Goal: Task Accomplishment & Management: Manage account settings

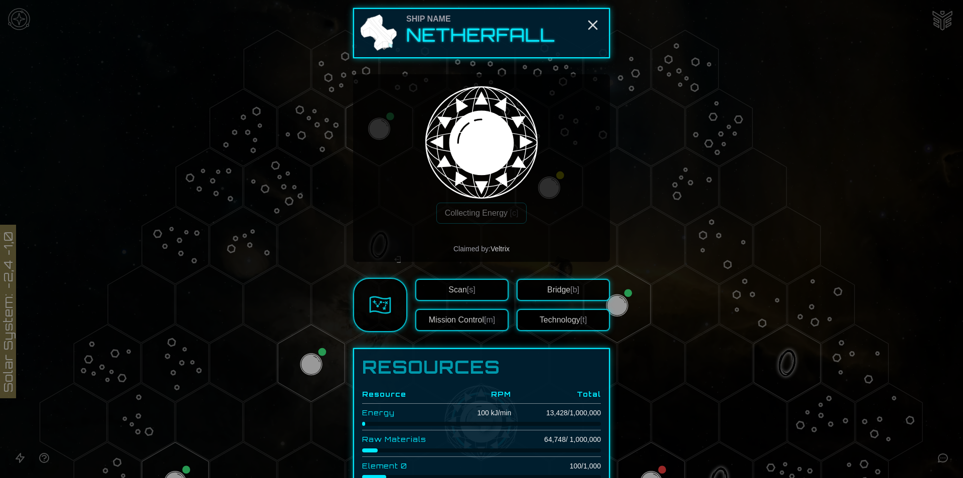
scroll to position [259, 0]
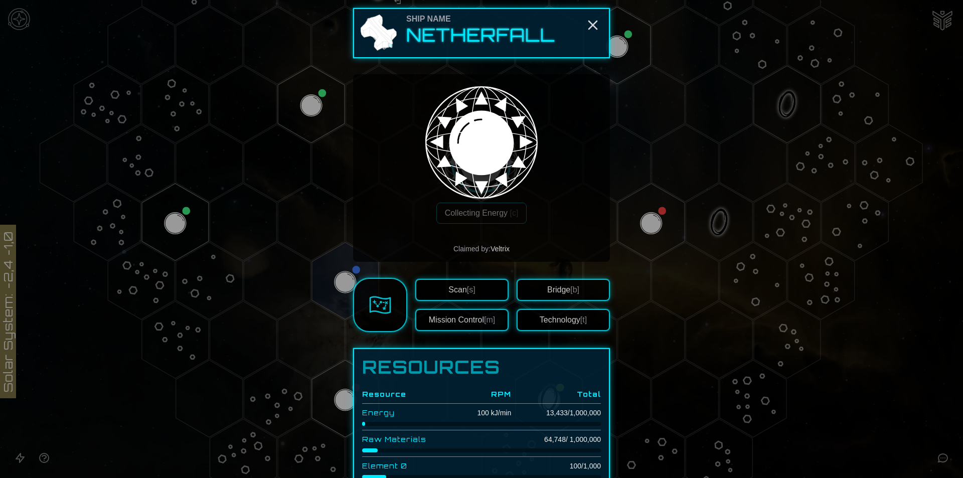
click at [670, 295] on div at bounding box center [481, 239] width 963 height 478
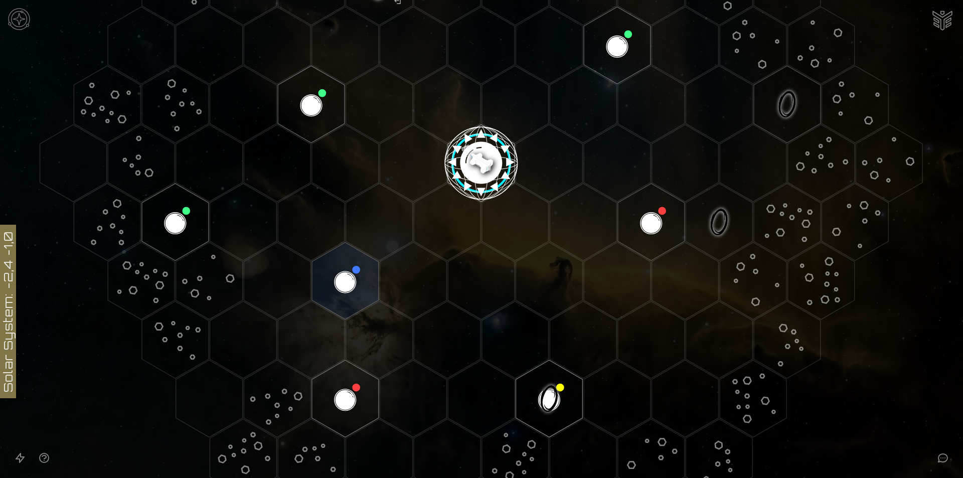
click at [366, 256] on polygon "Hex at coordinates -3,2, clickable" at bounding box center [345, 280] width 67 height 77
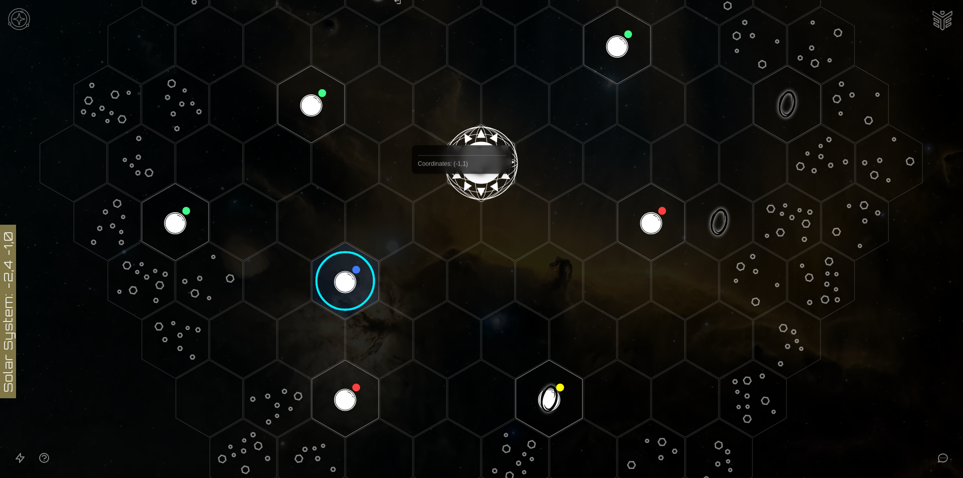
click at [471, 190] on polygon "Hex at coordinates 0,0, clickable" at bounding box center [481, 162] width 67 height 77
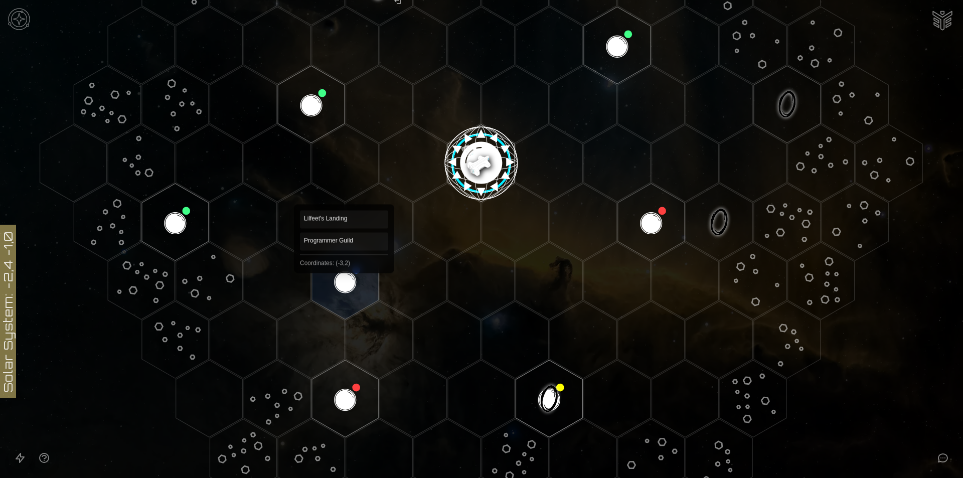
click at [338, 279] on polygon "Hex at coordinates -3,2, clickable" at bounding box center [345, 280] width 67 height 77
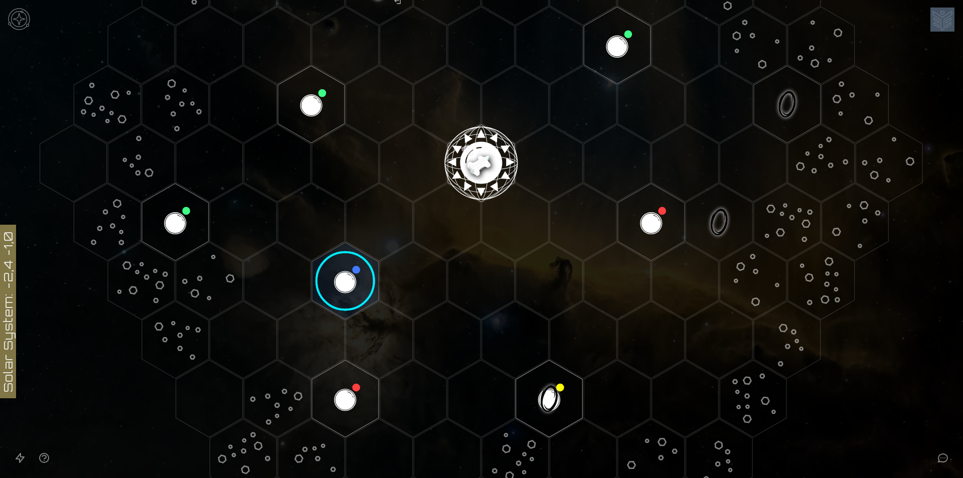
click at [338, 279] on image at bounding box center [345, 281] width 79 height 79
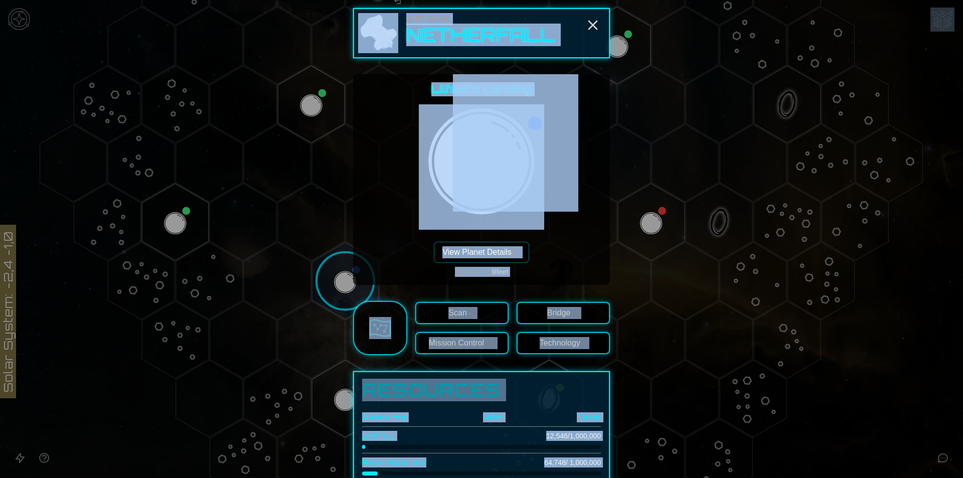
click at [511, 248] on span "[p]" at bounding box center [515, 252] width 9 height 9
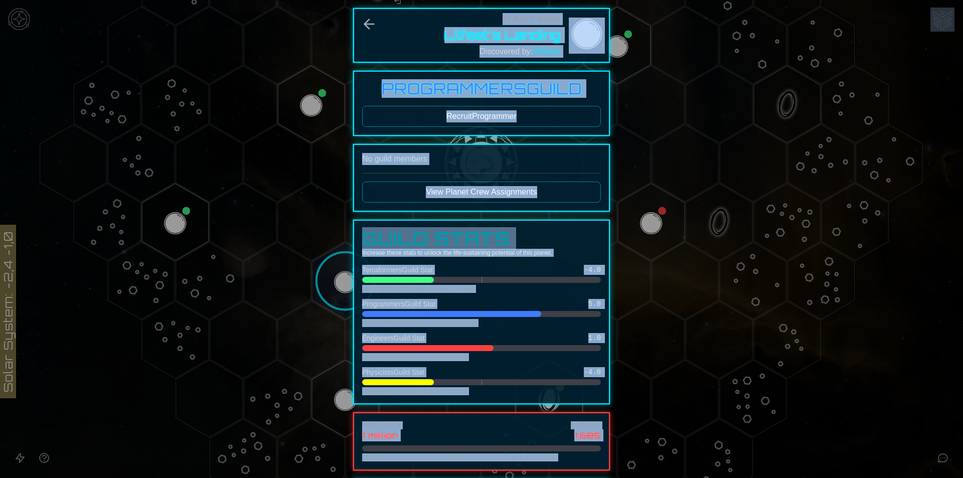
click at [369, 68] on div "Planet Name Lilfeet's Landing Discovered by: lilfeet Programmers Guild Recruit …" at bounding box center [481, 381] width 257 height 747
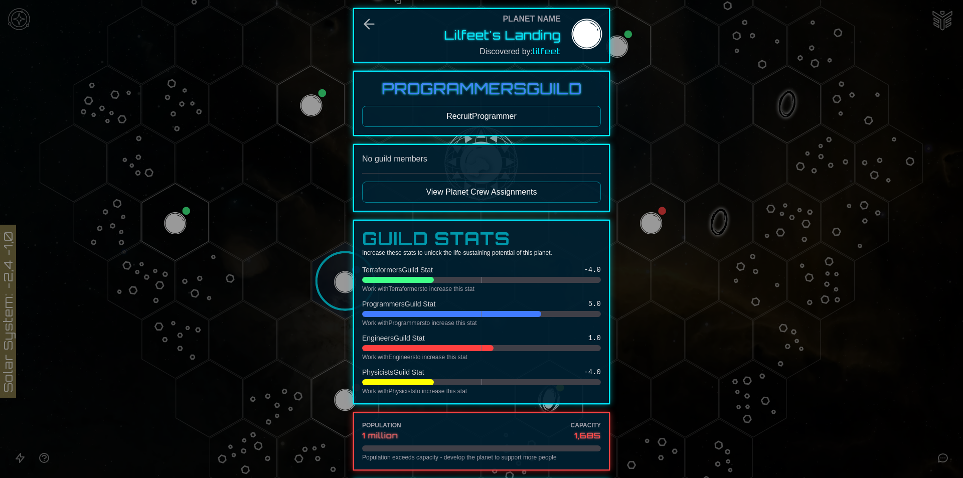
click at [407, 204] on div "No guild members View Planet Crew Assignments" at bounding box center [481, 178] width 257 height 68
click at [407, 198] on button "View Planet Crew Assignments" at bounding box center [481, 191] width 239 height 21
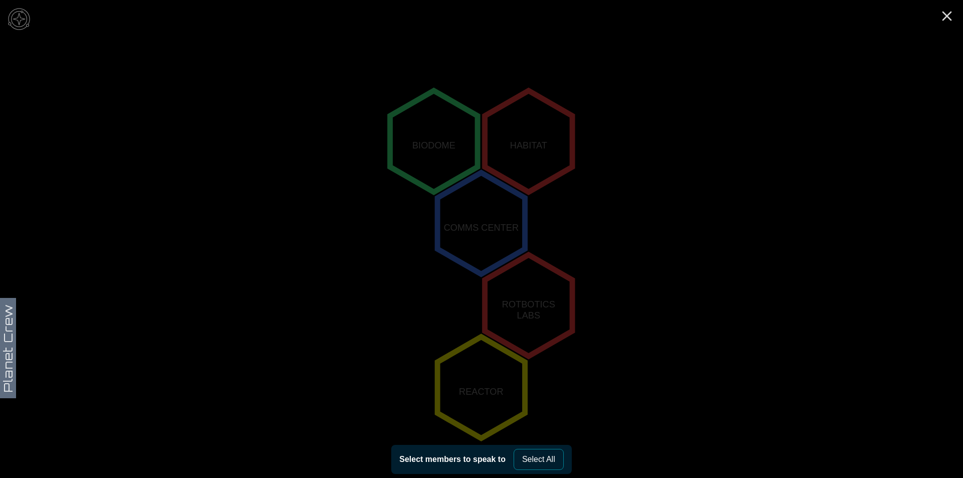
scroll to position [182, 0]
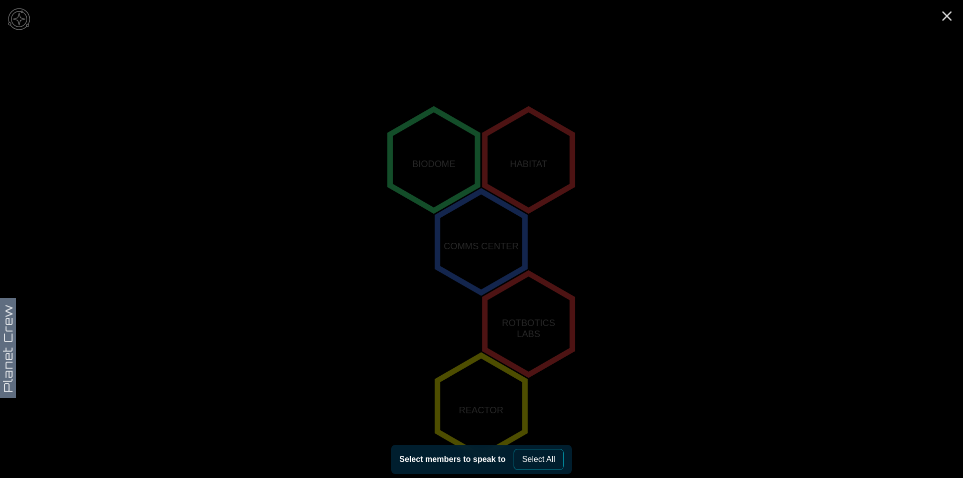
click at [481, 249] on polygon "0,0" at bounding box center [480, 241] width 87 height 101
click at [945, 19] on line "Close" at bounding box center [947, 16] width 8 height 8
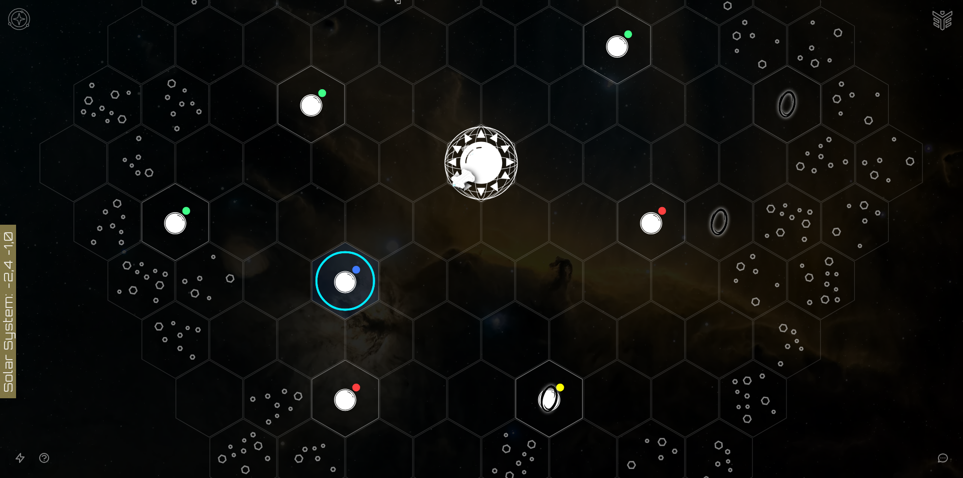
click at [941, 6] on button "Ship AI Chat" at bounding box center [942, 18] width 29 height 29
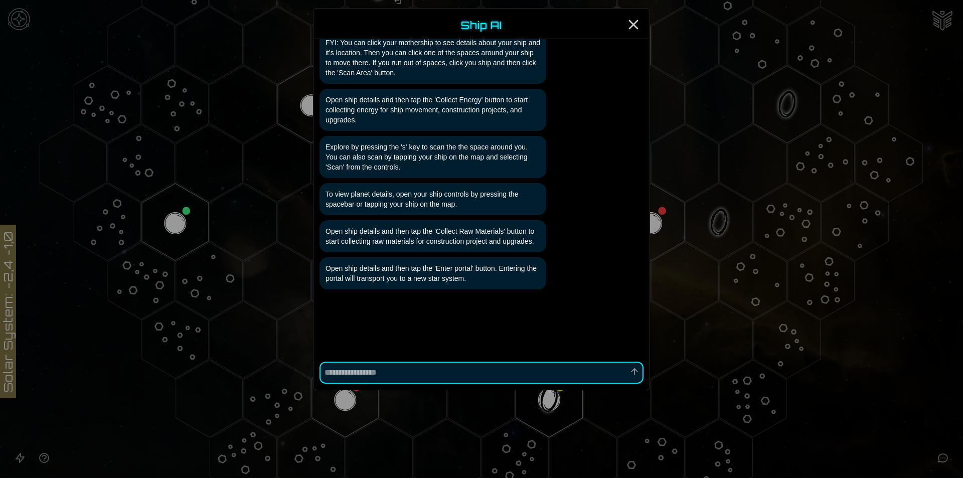
scroll to position [108, 0]
click at [837, 143] on div at bounding box center [481, 239] width 963 height 478
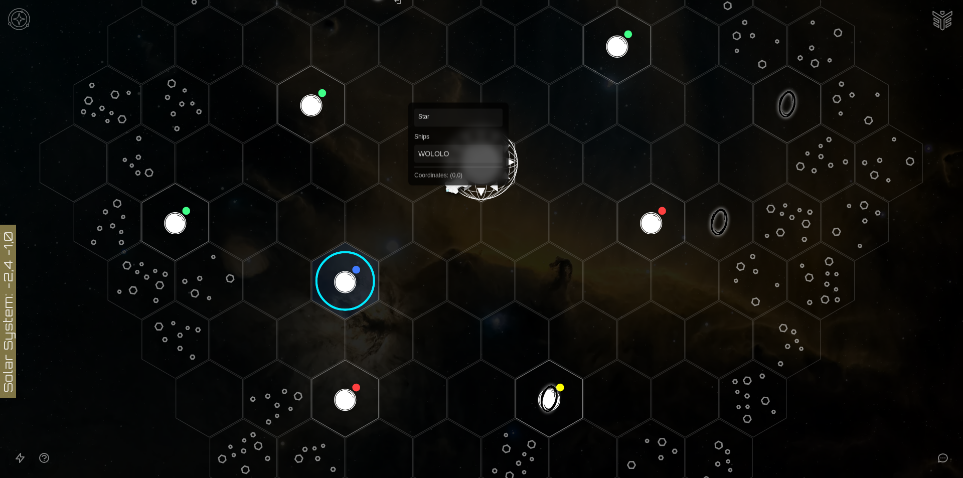
click at [458, 181] on polygon "Hex at coordinates 0,0, clickable" at bounding box center [481, 162] width 67 height 77
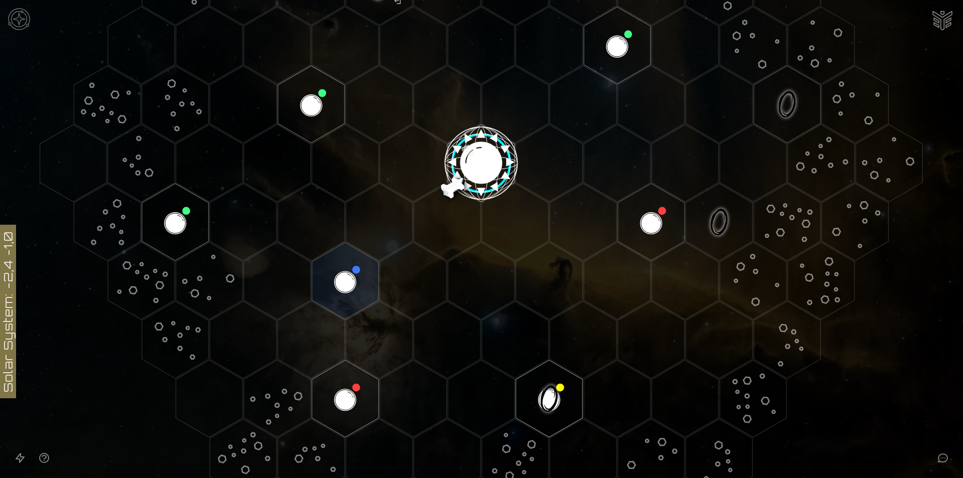
click at [340, 279] on polygon "Hex at coordinates -3,2, clickable" at bounding box center [345, 280] width 67 height 77
click at [340, 279] on icon at bounding box center [481, 163] width 963 height 844
click at [340, 279] on image at bounding box center [345, 281] width 79 height 79
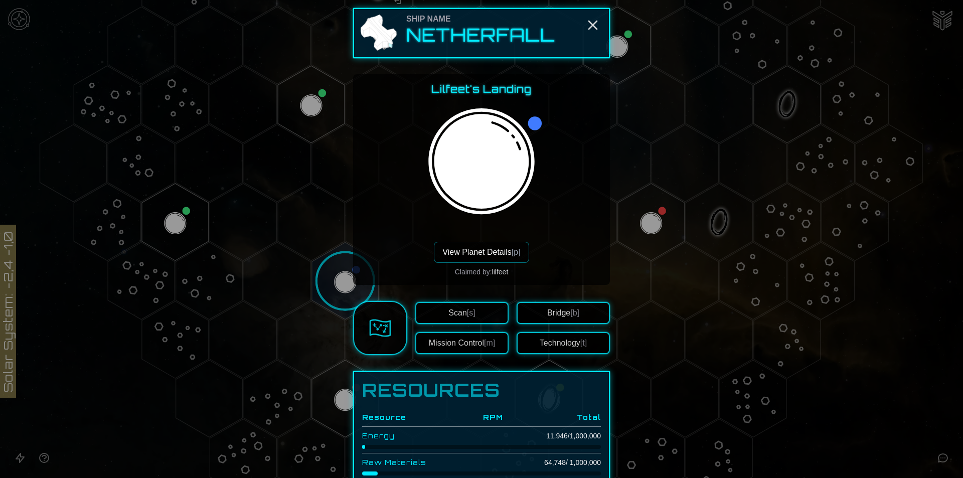
click at [472, 32] on h2 "Netherfall" at bounding box center [480, 35] width 149 height 20
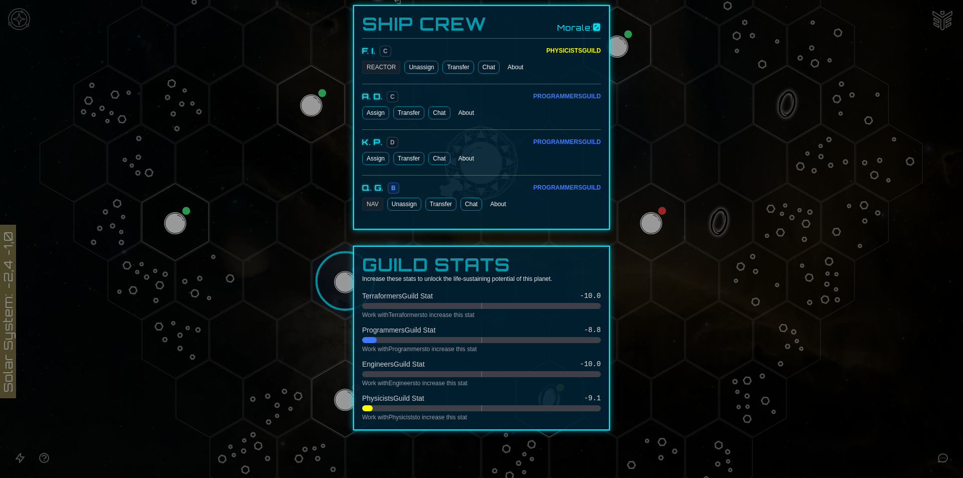
scroll to position [526, 0]
click at [408, 107] on button "Transfer" at bounding box center [408, 112] width 31 height 13
click at [330, 285] on div at bounding box center [481, 239] width 963 height 478
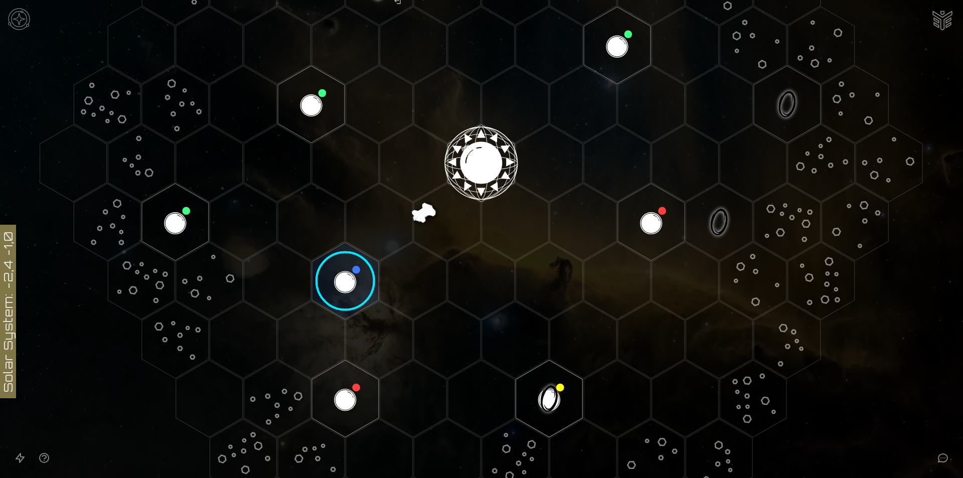
click at [330, 285] on image at bounding box center [345, 281] width 79 height 79
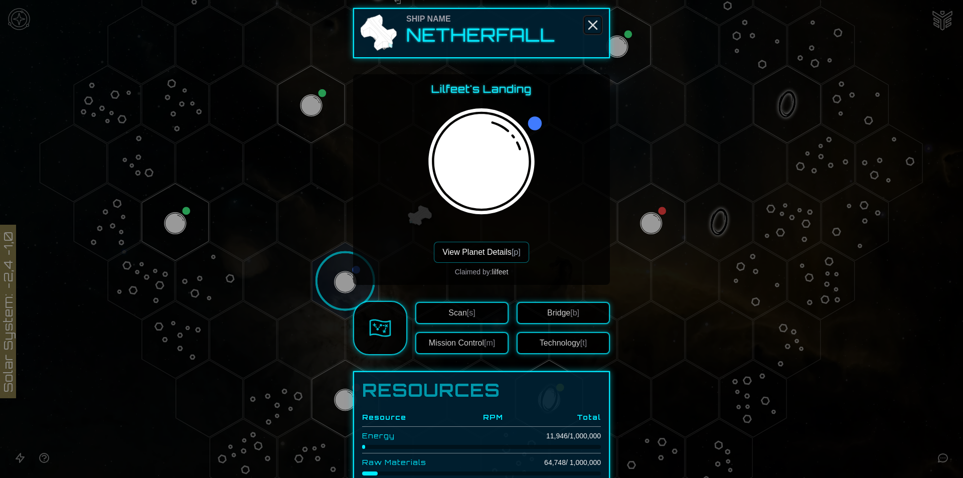
click at [594, 22] on icon "Close" at bounding box center [593, 25] width 16 height 16
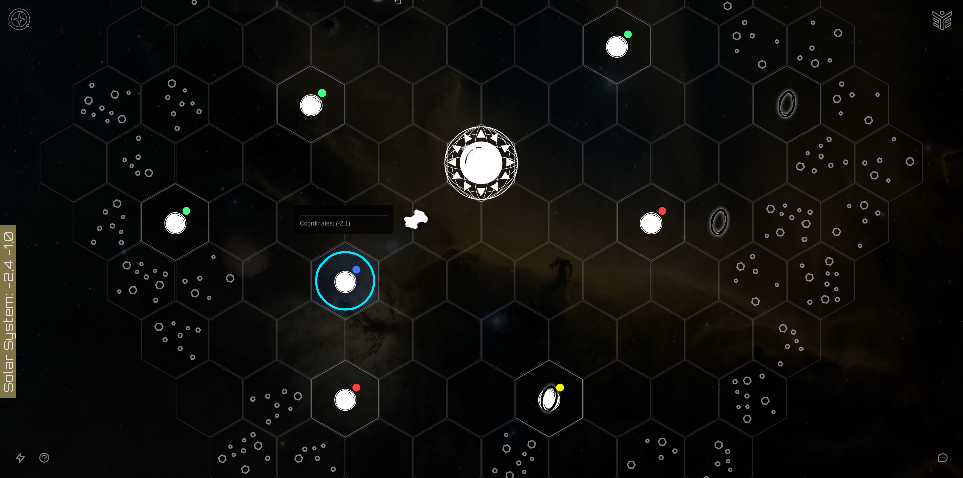
click at [344, 257] on image at bounding box center [345, 281] width 79 height 79
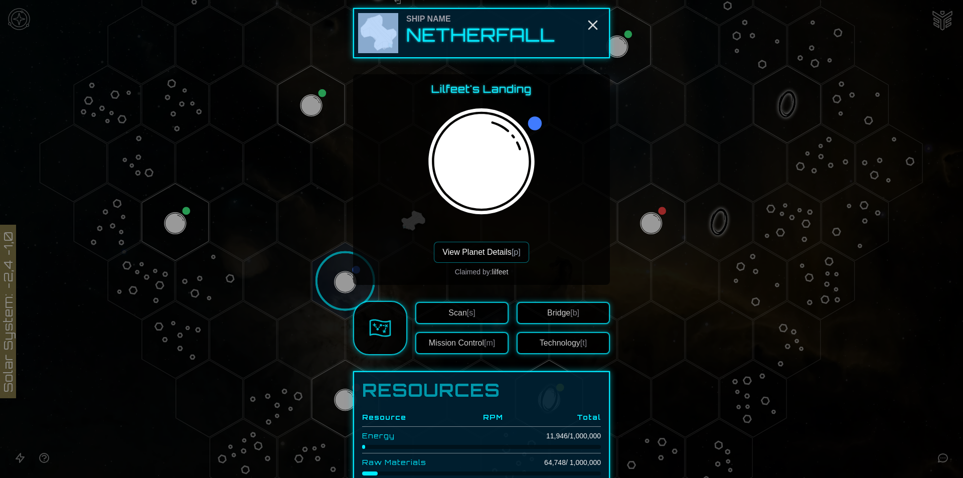
click at [344, 257] on div at bounding box center [481, 239] width 963 height 478
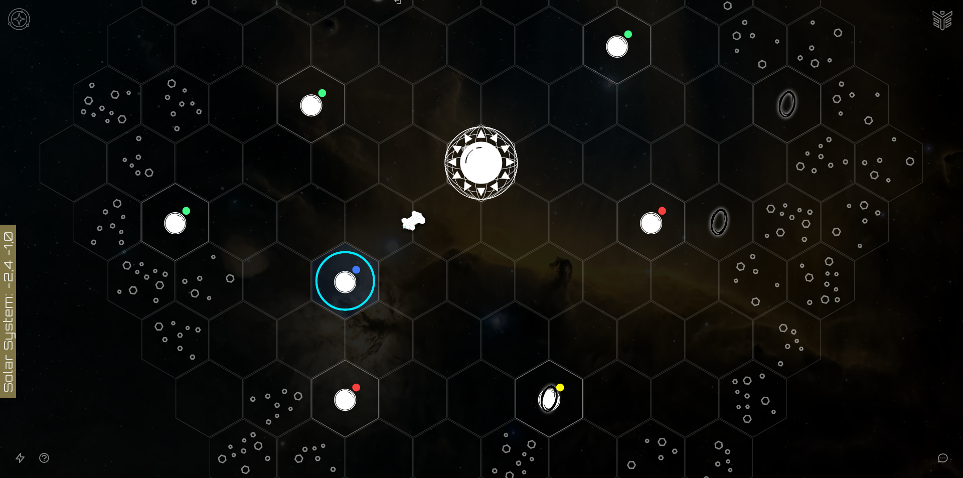
click at [349, 257] on image at bounding box center [345, 281] width 79 height 79
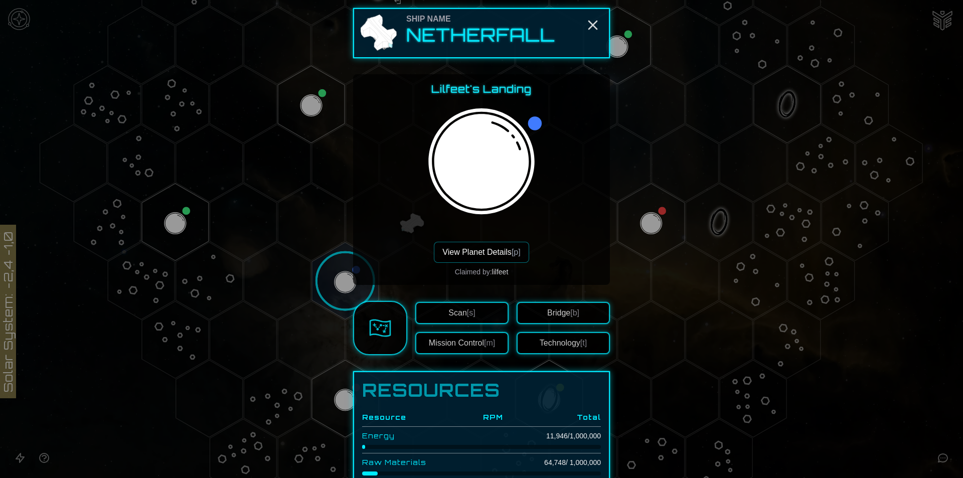
click at [457, 252] on button "View Planet Details [p]" at bounding box center [481, 252] width 95 height 21
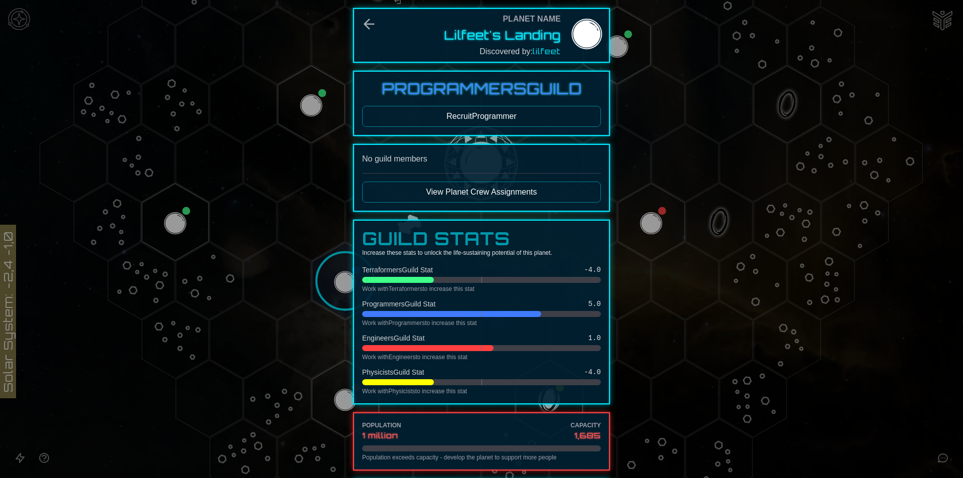
click at [438, 181] on button "View Planet Crew Assignments" at bounding box center [481, 191] width 239 height 21
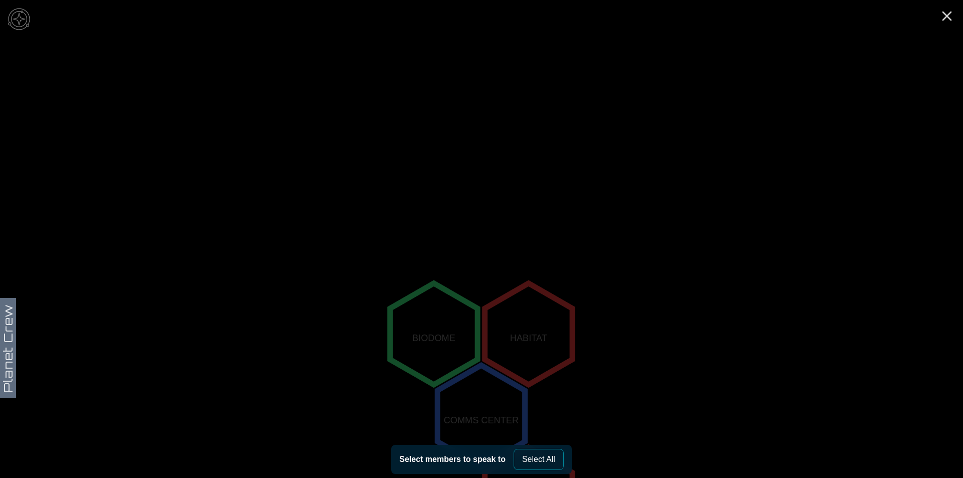
scroll to position [0, 0]
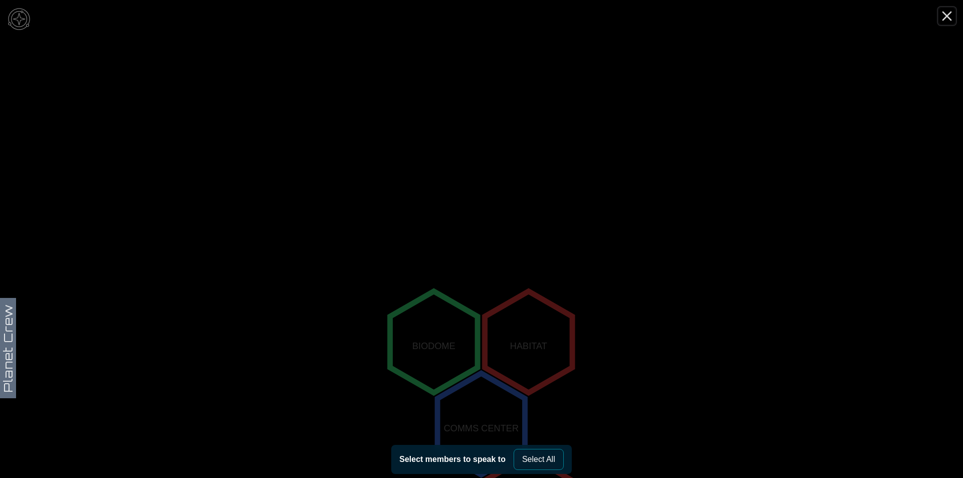
click at [946, 19] on icon "Close" at bounding box center [947, 16] width 16 height 16
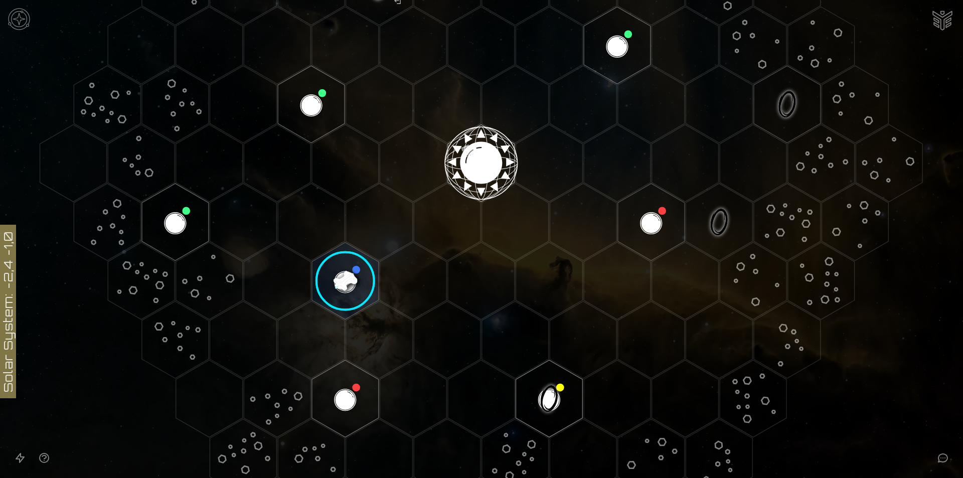
click at [354, 276] on image at bounding box center [345, 281] width 79 height 79
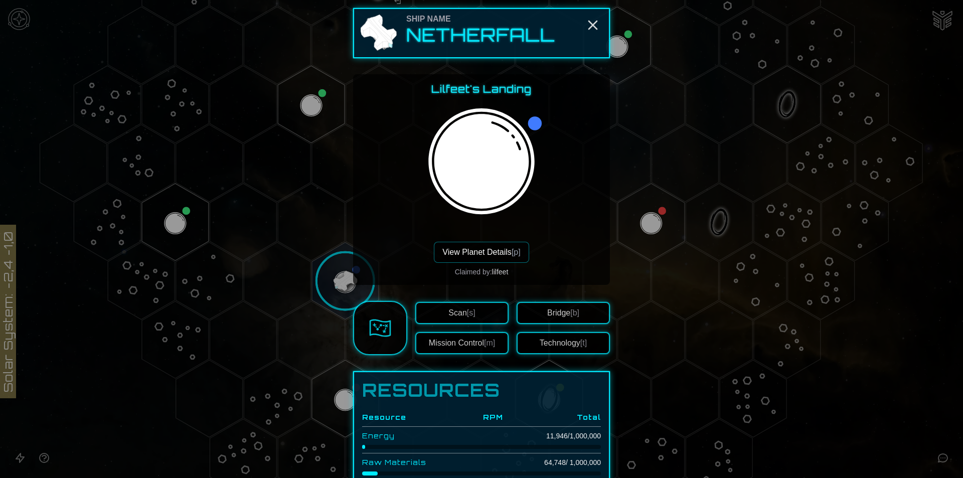
click at [481, 261] on button "View Planet Details [p]" at bounding box center [481, 252] width 95 height 21
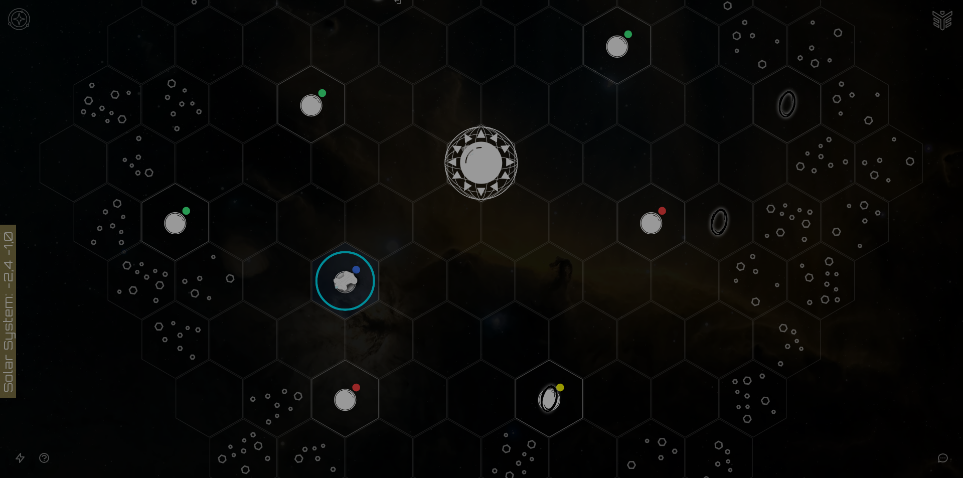
click at [418, 332] on div "Scan Results" at bounding box center [481, 466] width 257 height 276
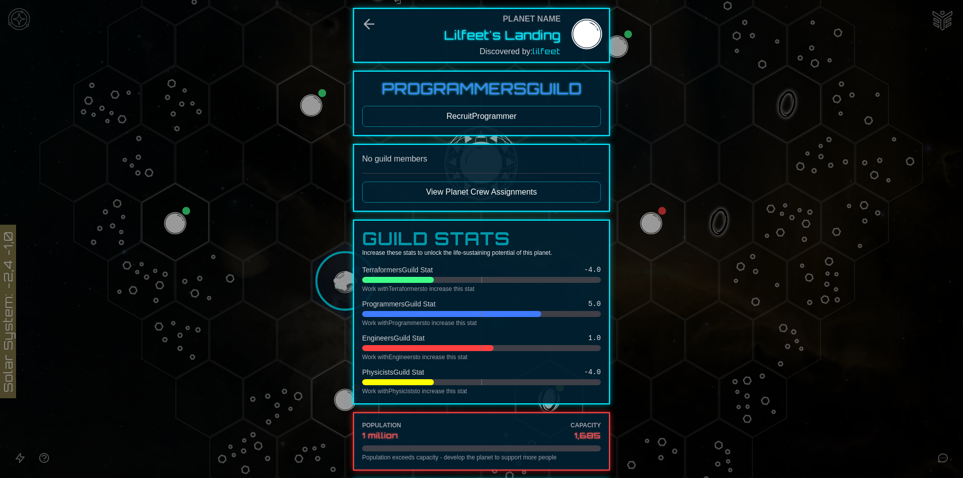
click at [430, 200] on button "View Planet Crew Assignments" at bounding box center [481, 191] width 239 height 21
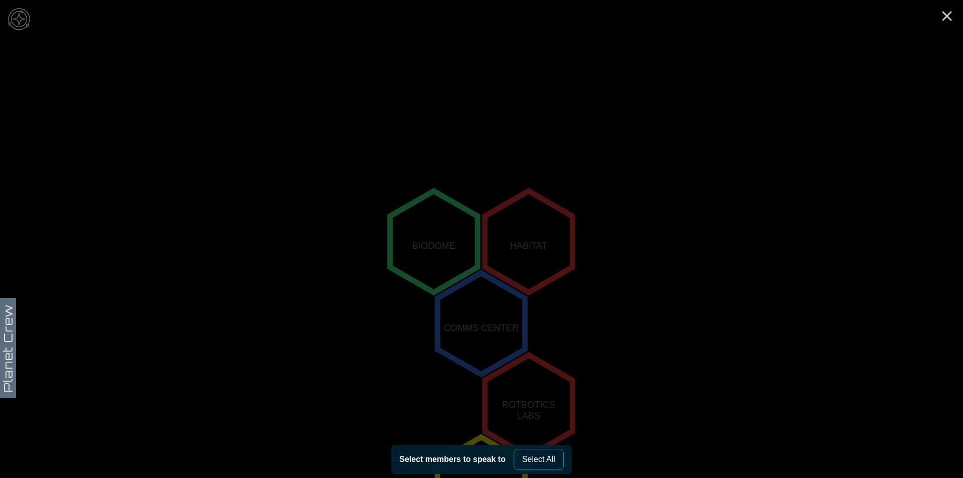
scroll to position [182, 0]
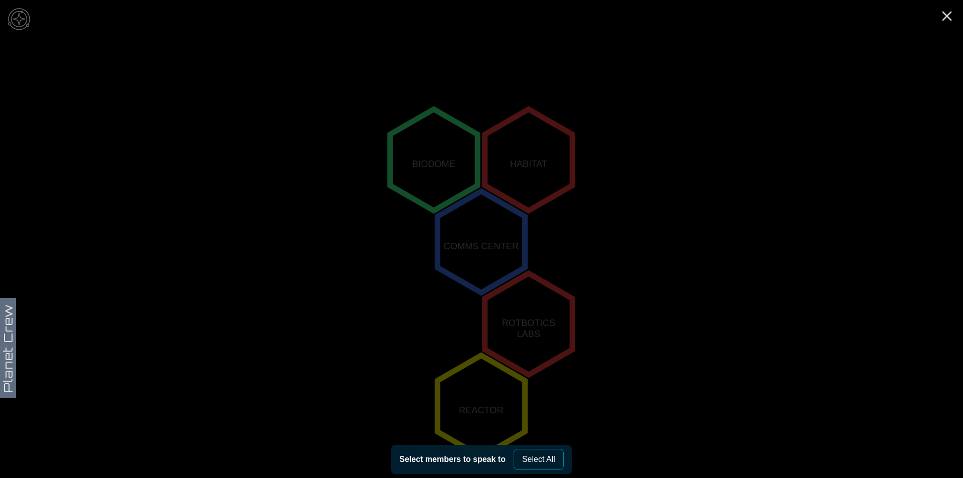
click at [498, 293] on polygon "0,1" at bounding box center [528, 323] width 87 height 101
click at [559, 465] on button "Select All" at bounding box center [538, 459] width 50 height 21
click at [498, 272] on polygon "0,0" at bounding box center [480, 241] width 87 height 101
click at [944, 19] on line "Close" at bounding box center [947, 16] width 8 height 8
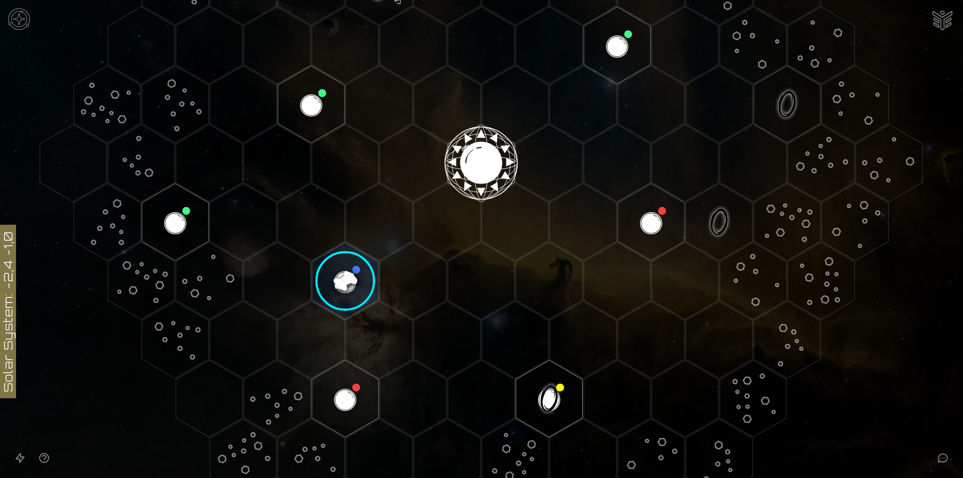
click at [352, 285] on image at bounding box center [345, 281] width 79 height 79
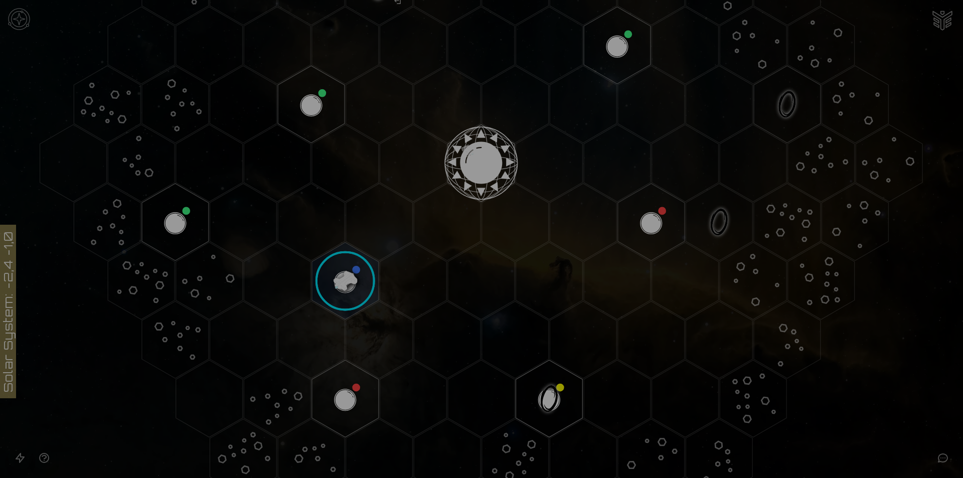
scroll to position [351, 0]
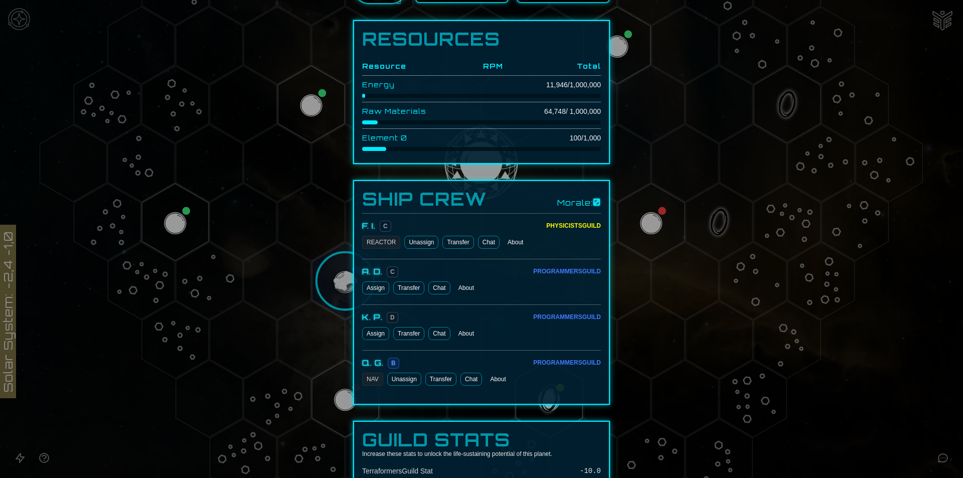
click at [378, 292] on button "Assign" at bounding box center [375, 287] width 27 height 13
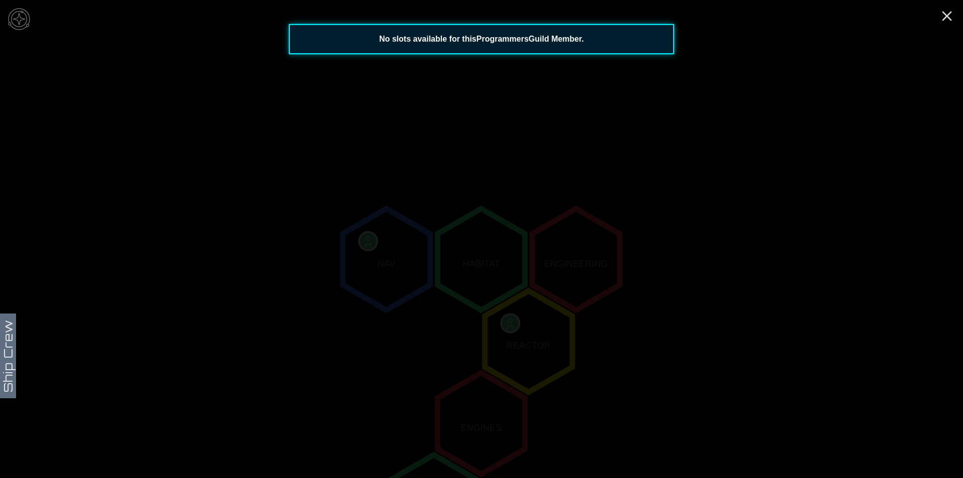
scroll to position [0, 0]
click at [942, 14] on icon "Close" at bounding box center [947, 16] width 16 height 16
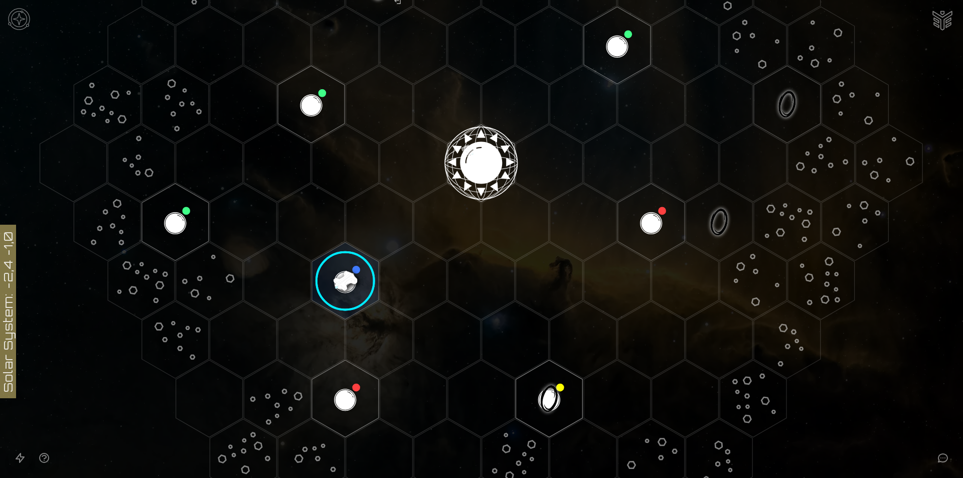
click at [350, 270] on image at bounding box center [345, 281] width 79 height 79
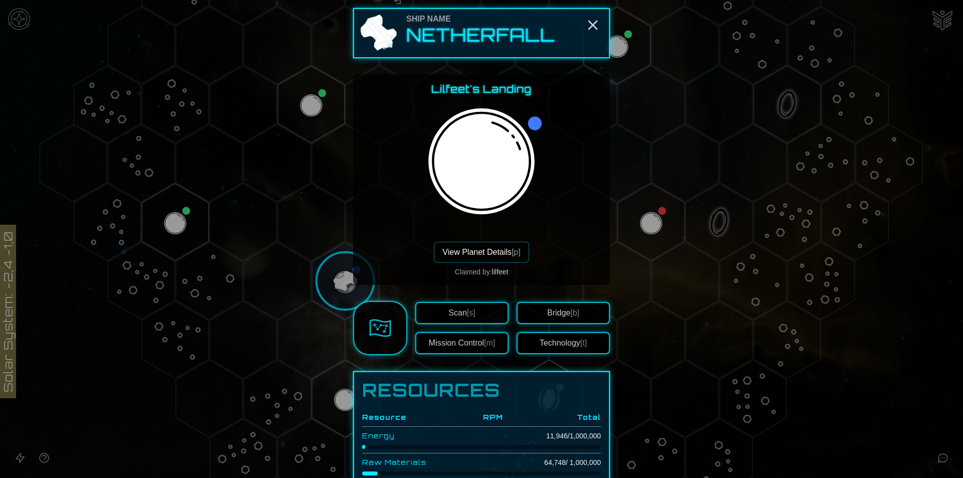
click at [353, 270] on div "Lilfeet's Landing View Planet Details [p] Claimed by: lilfeet" at bounding box center [481, 179] width 257 height 211
click at [269, 354] on div at bounding box center [481, 239] width 963 height 478
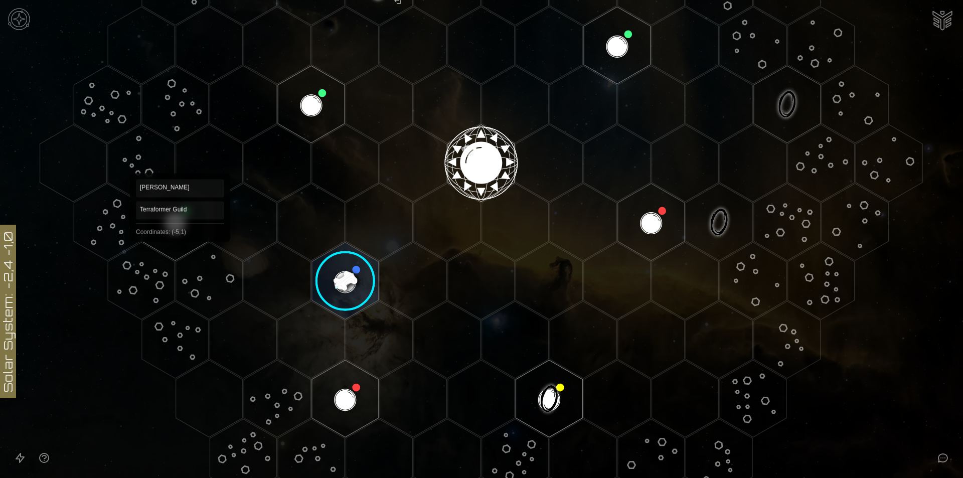
click at [178, 234] on polygon "Hex at coordinates -5,1, clickable" at bounding box center [175, 222] width 67 height 77
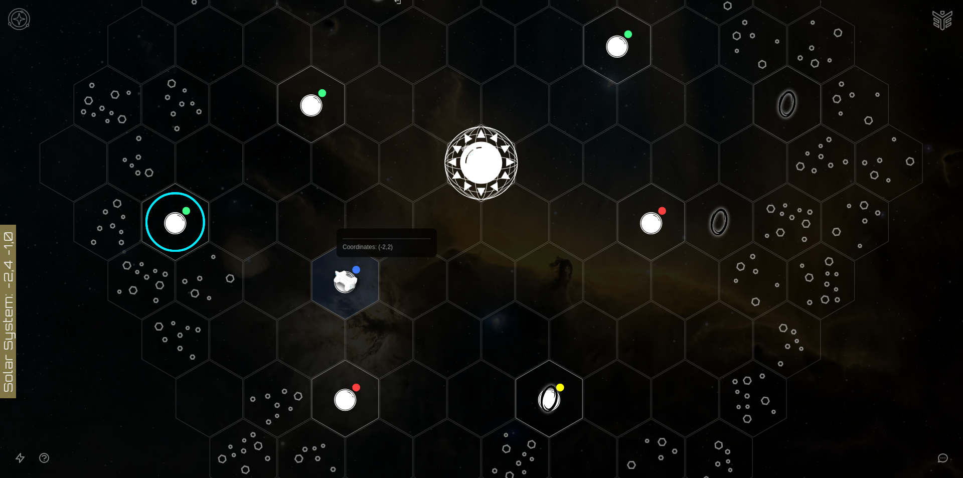
click at [353, 280] on polygon "Hex at coordinates -3,2, clickable" at bounding box center [345, 280] width 67 height 77
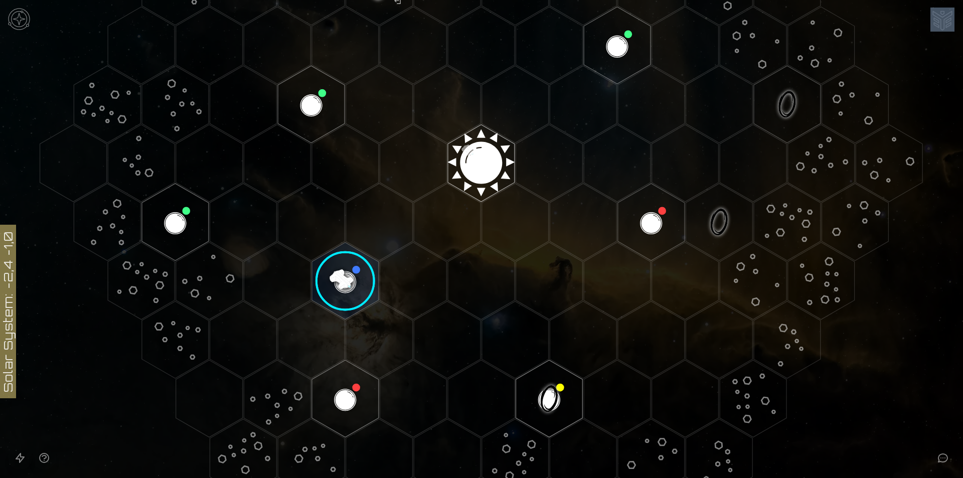
click at [353, 280] on image at bounding box center [345, 281] width 79 height 79
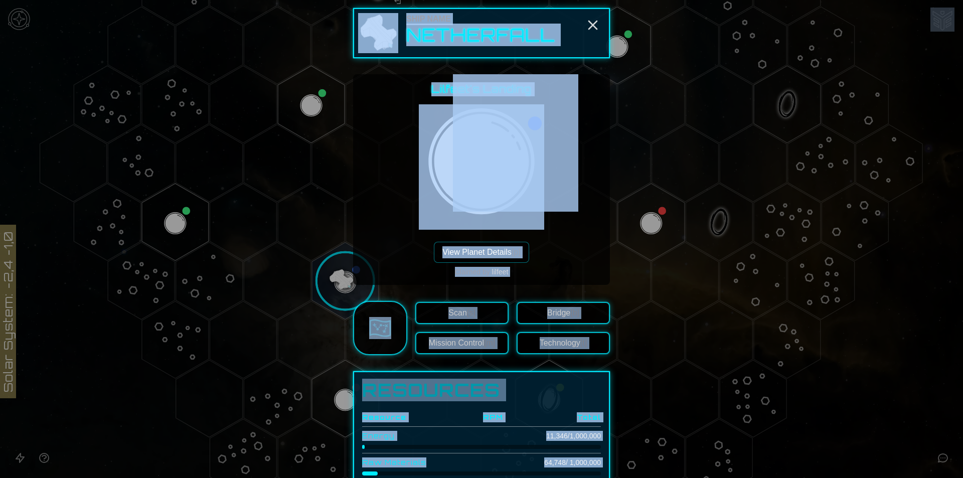
click at [568, 249] on div "Lilfeet's Landing View Planet Details [p] Claimed by: lilfeet" at bounding box center [481, 179] width 241 height 195
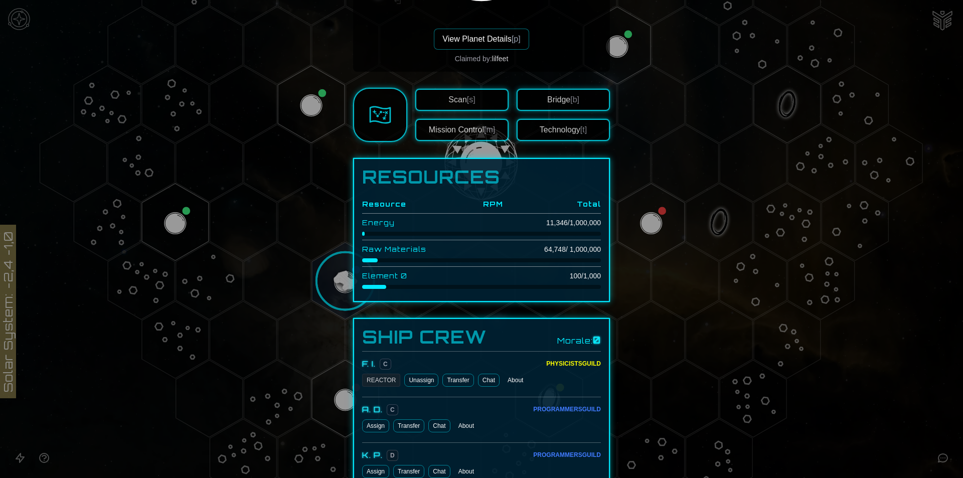
scroll to position [150, 0]
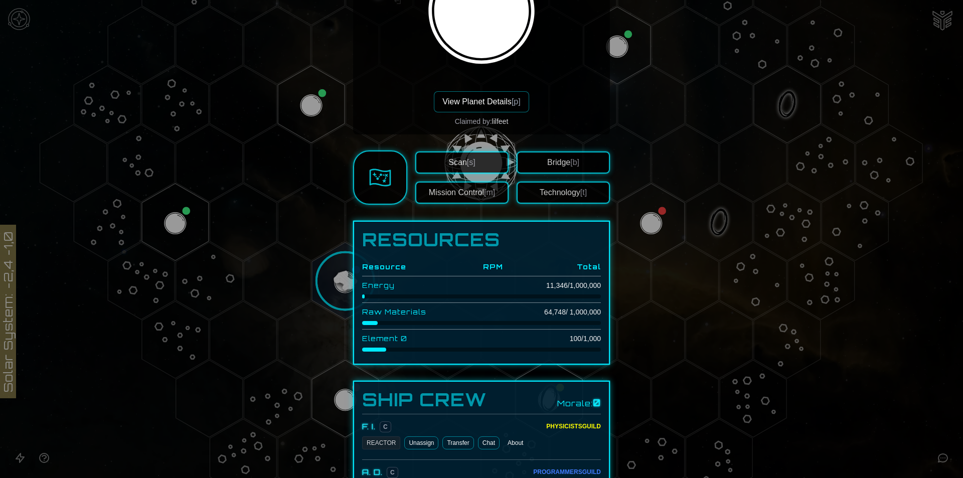
click at [543, 166] on button "Bridge [b]" at bounding box center [562, 162] width 93 height 22
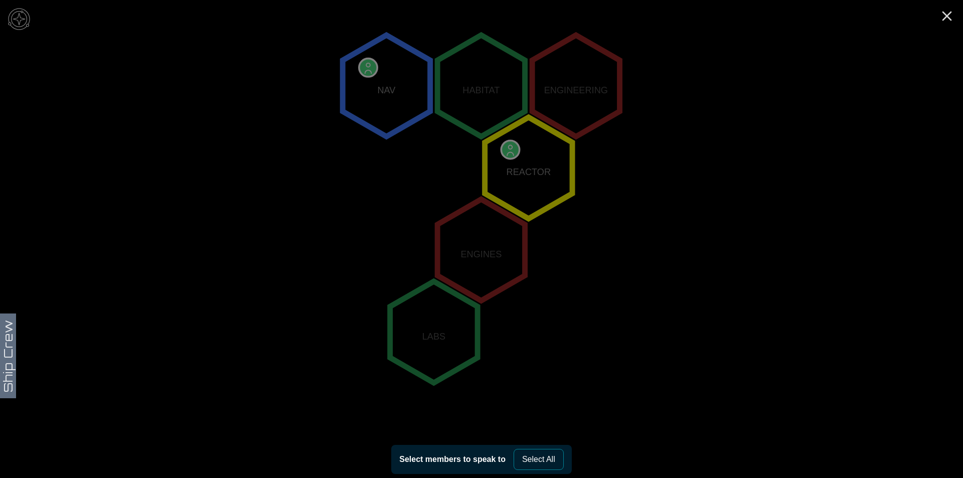
scroll to position [182, 0]
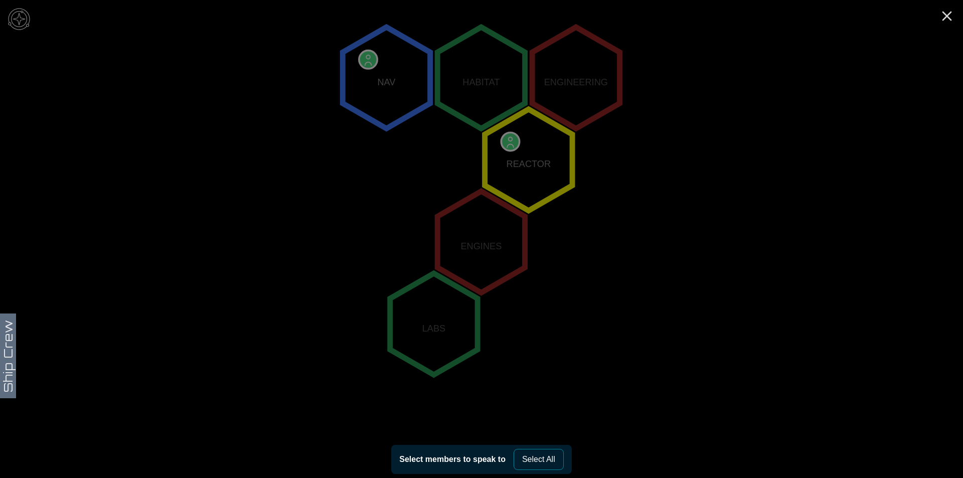
click at [513, 167] on polygon "1,-1" at bounding box center [528, 159] width 87 height 101
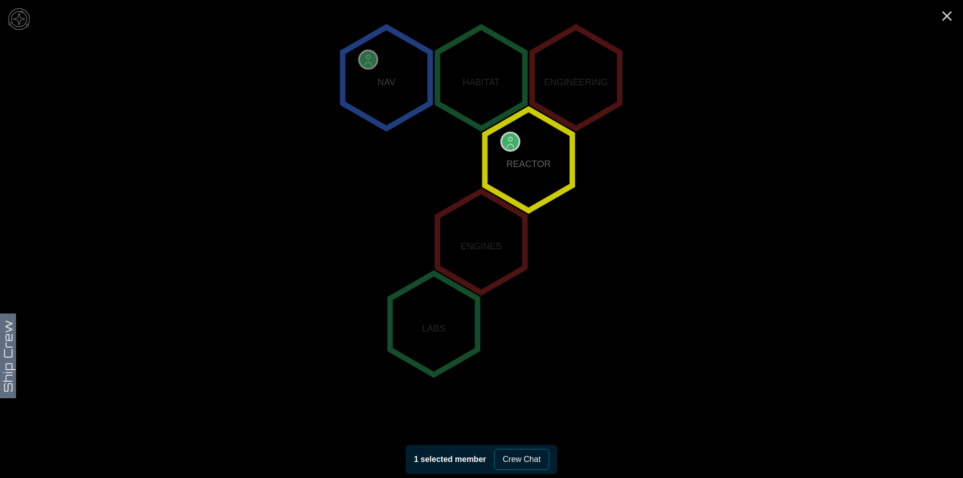
click at [483, 243] on polygon "0,0" at bounding box center [480, 241] width 87 height 101
click at [392, 106] on polygon "0,-2" at bounding box center [385, 77] width 87 height 101
click at [392, 81] on polygon "0,-2" at bounding box center [385, 77] width 87 height 101
click at [371, 75] on polygon "0,-2" at bounding box center [385, 77] width 87 height 101
click at [526, 458] on button "Crew Chat" at bounding box center [523, 459] width 55 height 21
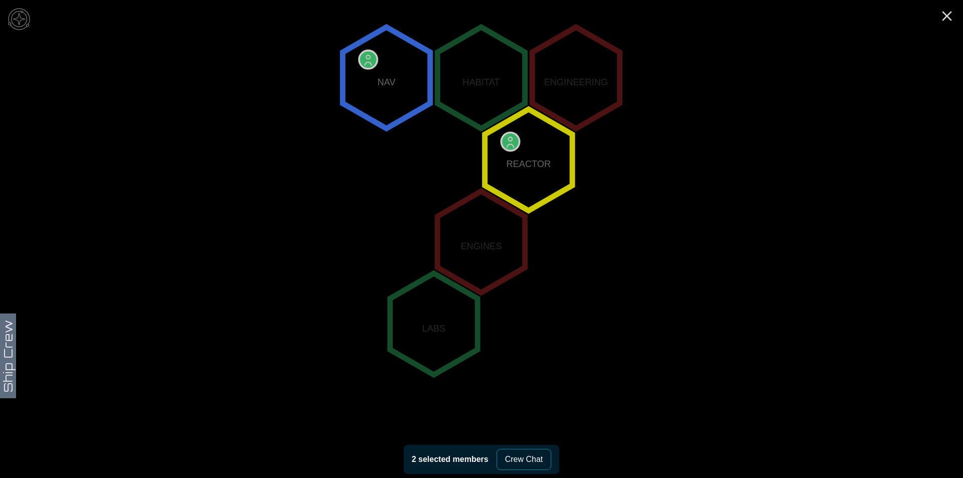
type textarea "*"
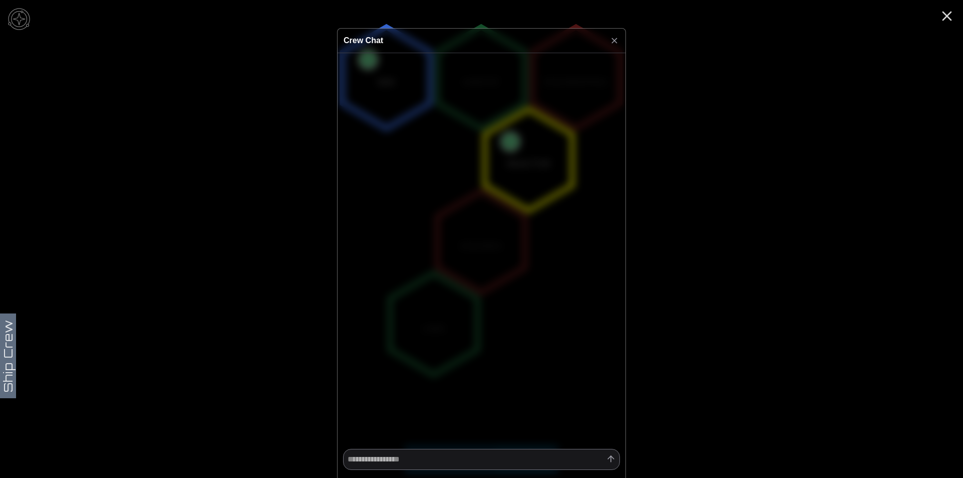
click at [611, 44] on icon at bounding box center [614, 41] width 10 height 10
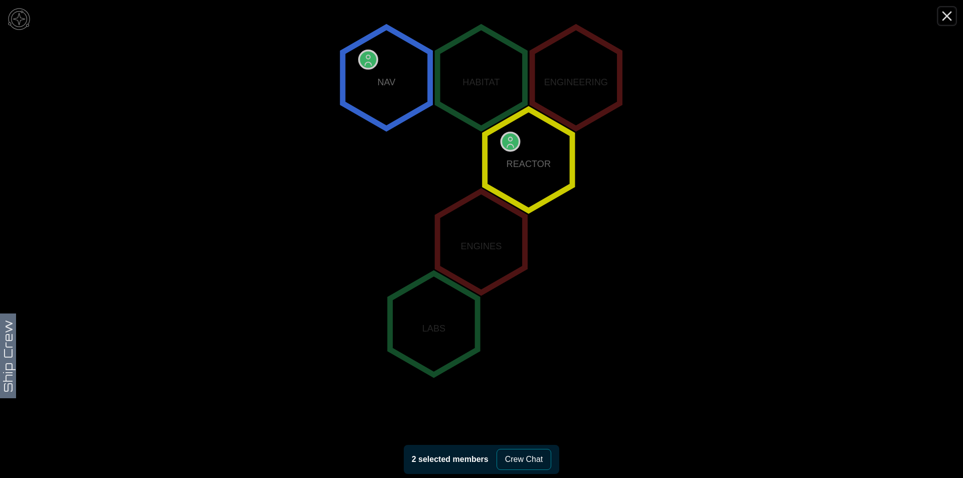
click at [943, 12] on line "Close" at bounding box center [947, 16] width 8 height 8
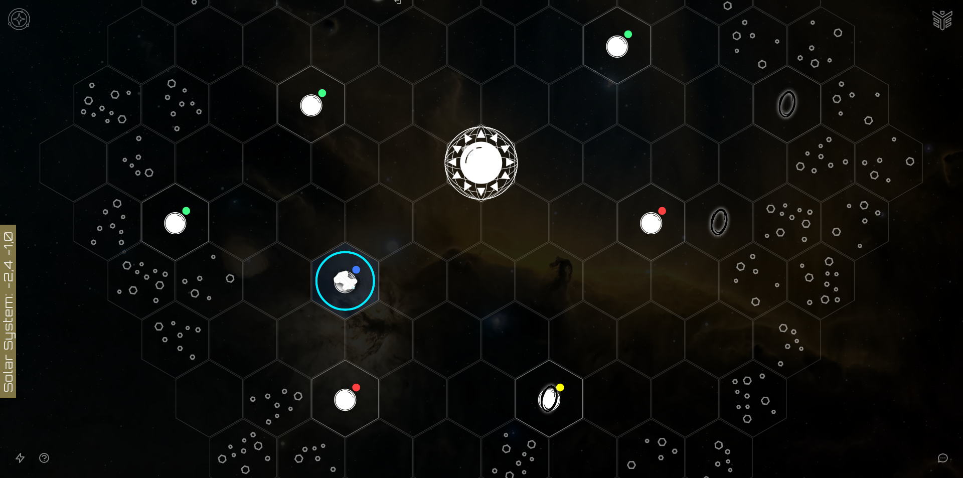
click at [325, 286] on image at bounding box center [345, 281] width 79 height 79
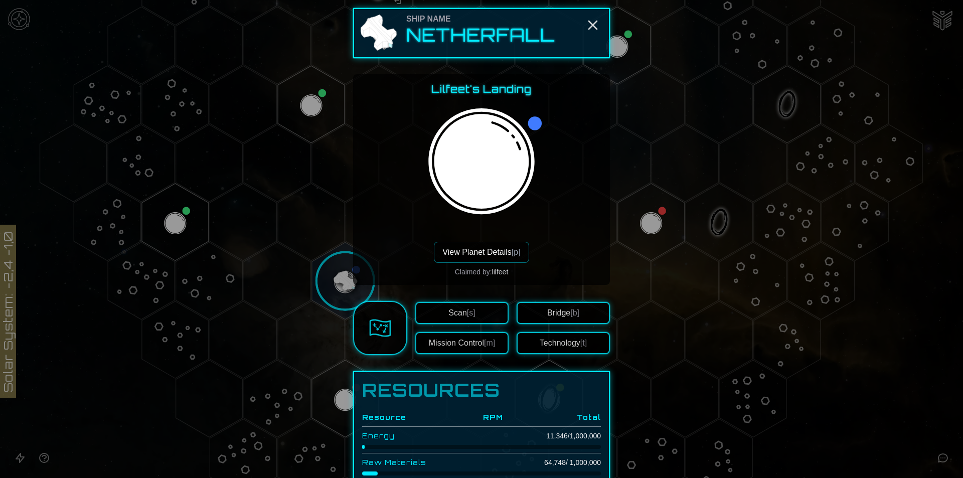
click at [543, 316] on button "Bridge [b]" at bounding box center [562, 313] width 93 height 22
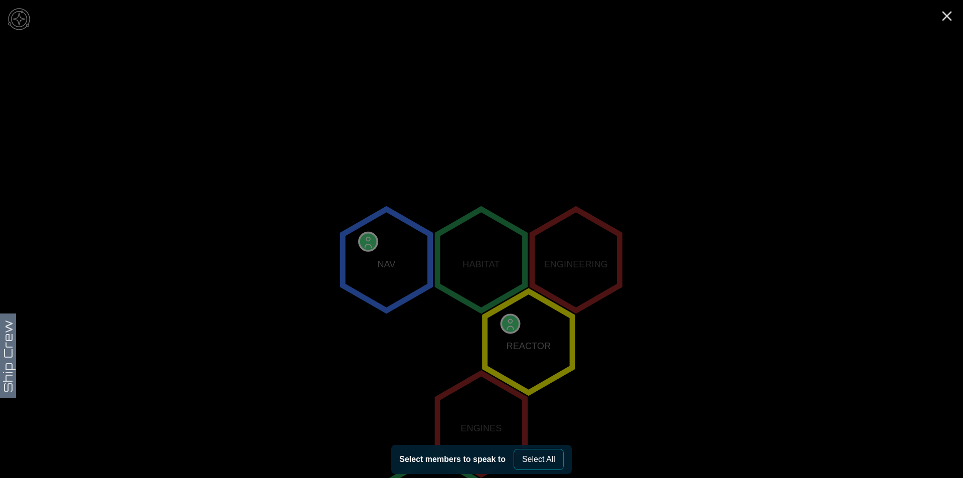
scroll to position [130, 0]
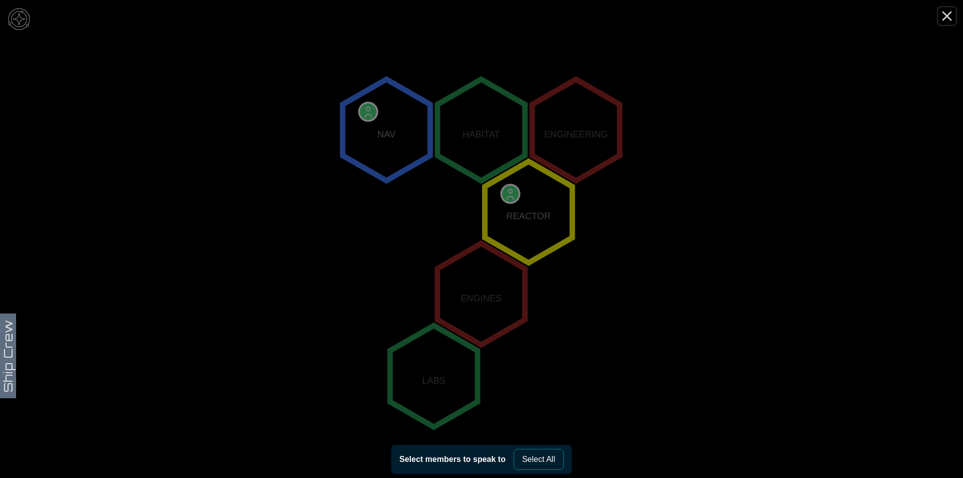
click at [948, 10] on icon "Close" at bounding box center [947, 16] width 16 height 16
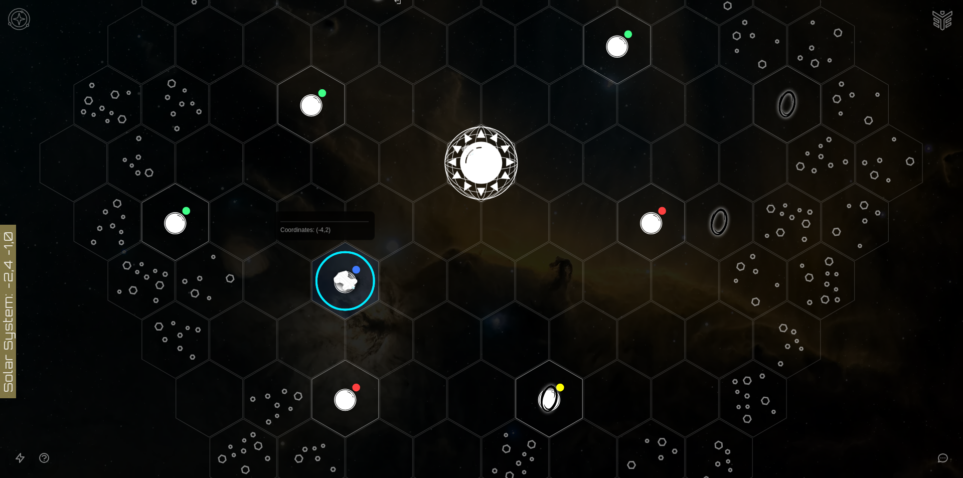
click at [325, 263] on image at bounding box center [345, 281] width 79 height 79
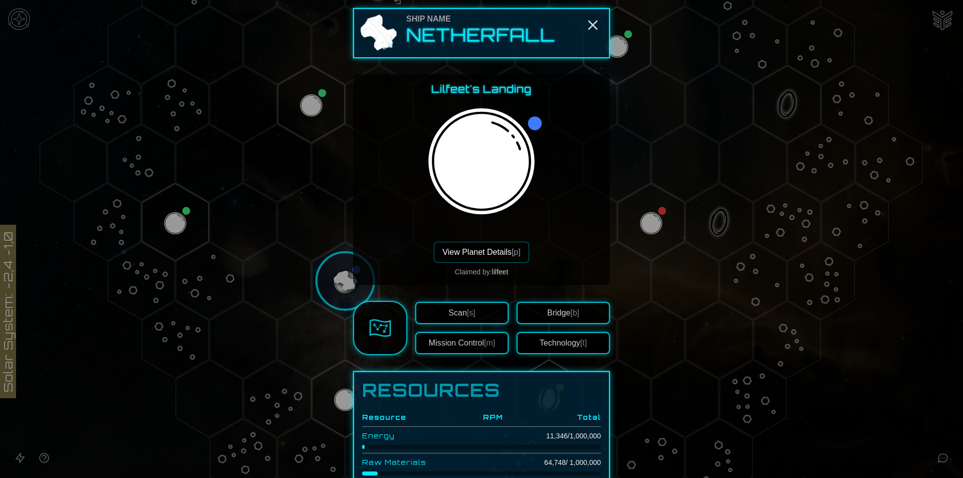
click at [549, 352] on button "Technology [t]" at bounding box center [562, 343] width 93 height 22
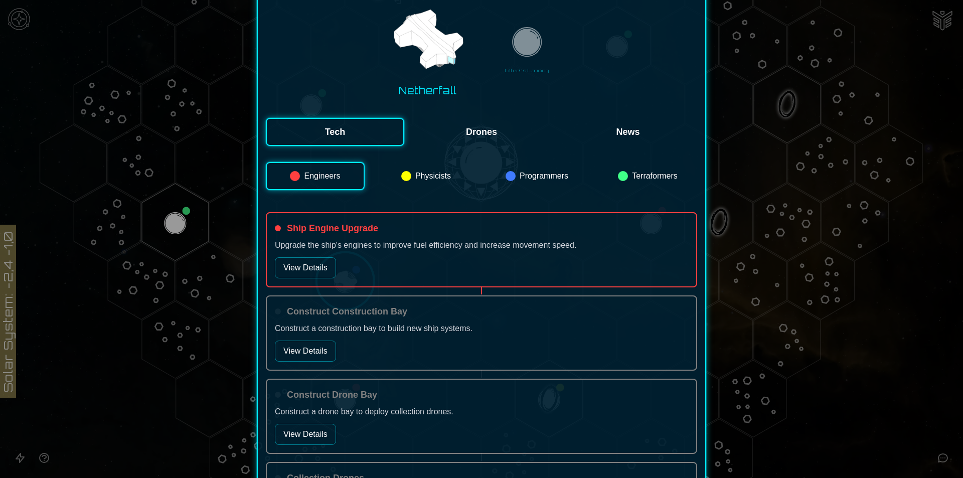
scroll to position [100, 0]
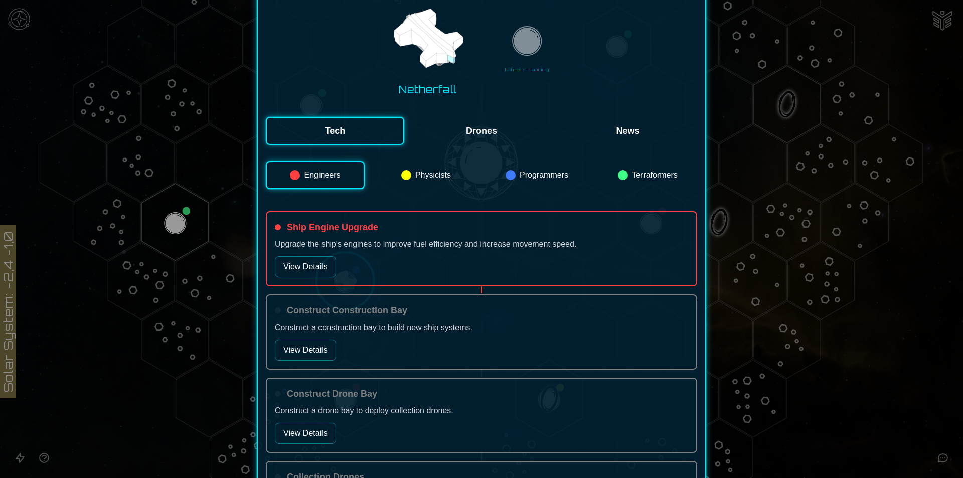
click at [308, 249] on p "Upgrade the ship's engines to improve fuel efficiency and increase movement spe…" at bounding box center [481, 244] width 413 height 12
click at [304, 263] on button "View Details" at bounding box center [305, 266] width 61 height 21
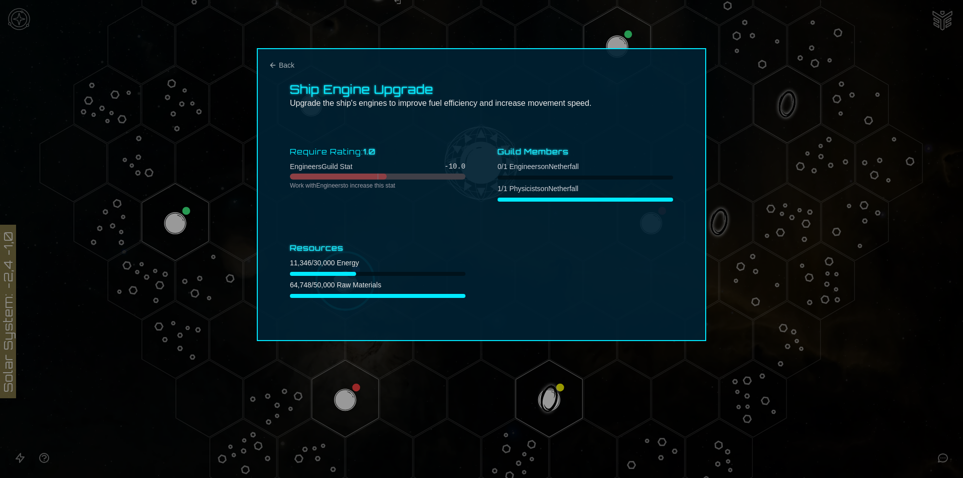
click at [712, 243] on div at bounding box center [481, 239] width 963 height 478
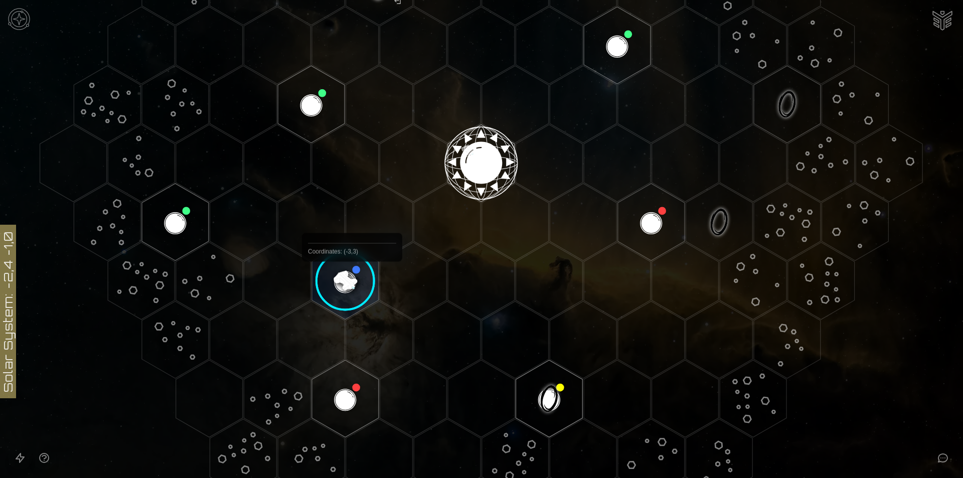
click at [351, 284] on image at bounding box center [345, 281] width 79 height 79
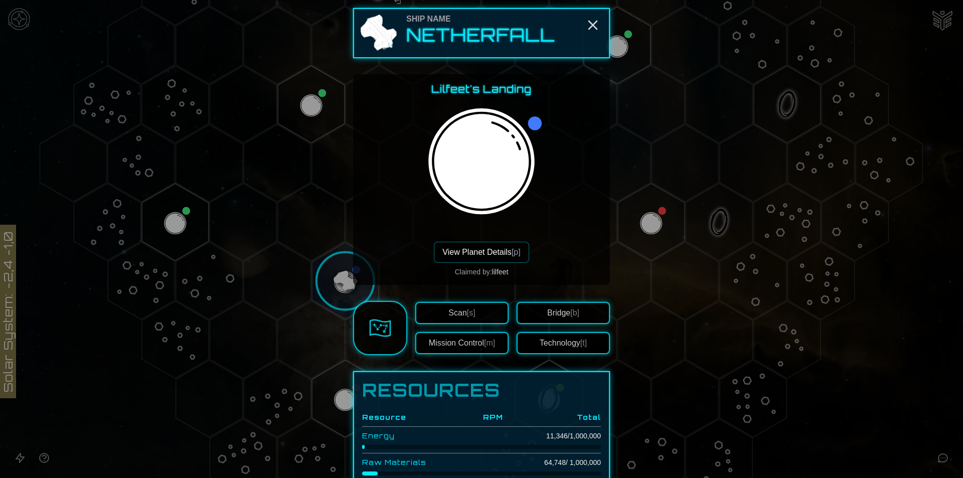
click at [432, 346] on button "Mission Control [m]" at bounding box center [461, 343] width 93 height 22
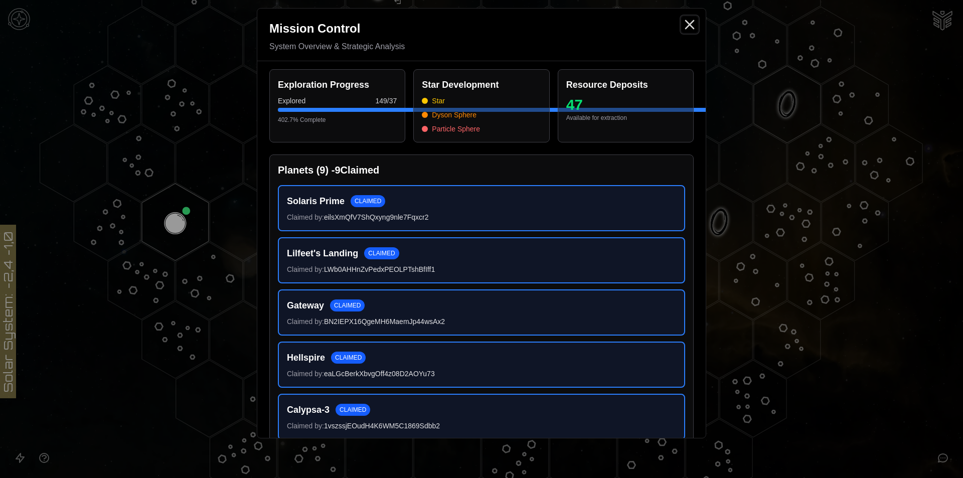
click at [691, 24] on icon "Close" at bounding box center [689, 25] width 16 height 16
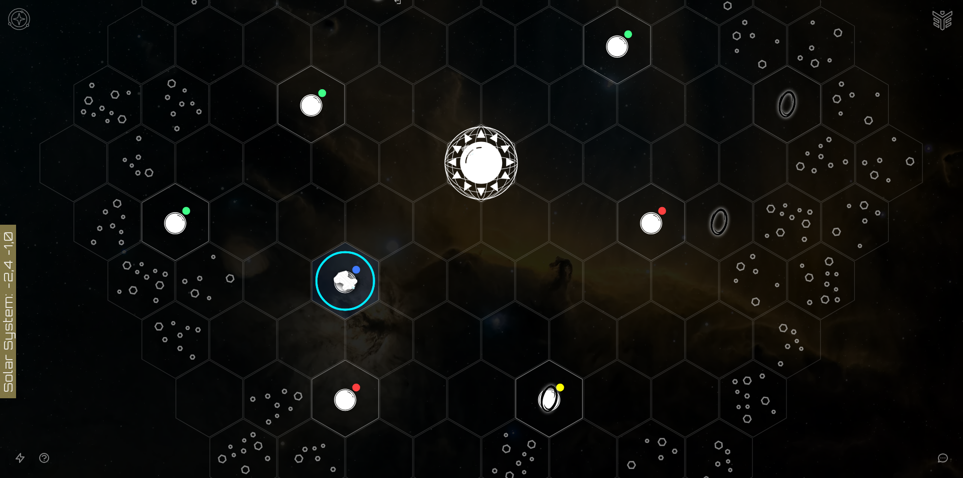
click at [356, 269] on image at bounding box center [345, 281] width 79 height 79
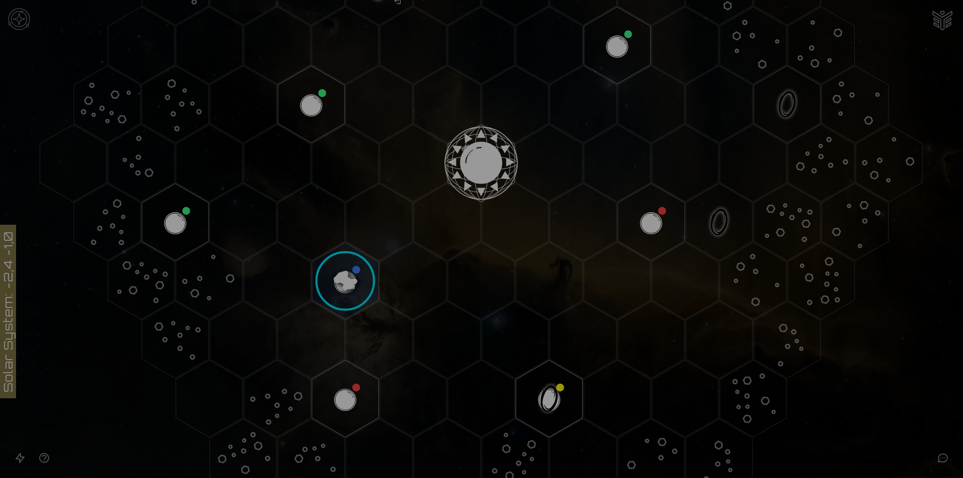
click at [539, 337] on button "Technology [t]" at bounding box center [562, 343] width 93 height 22
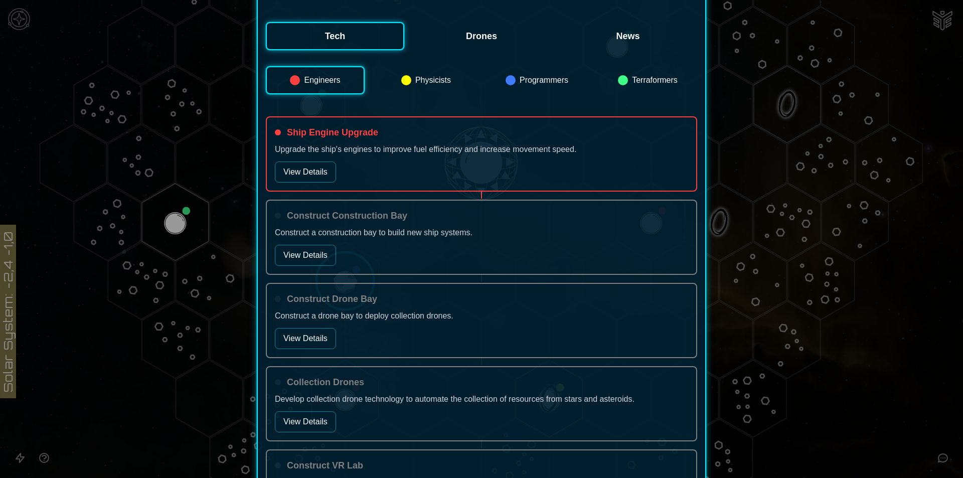
scroll to position [150, 0]
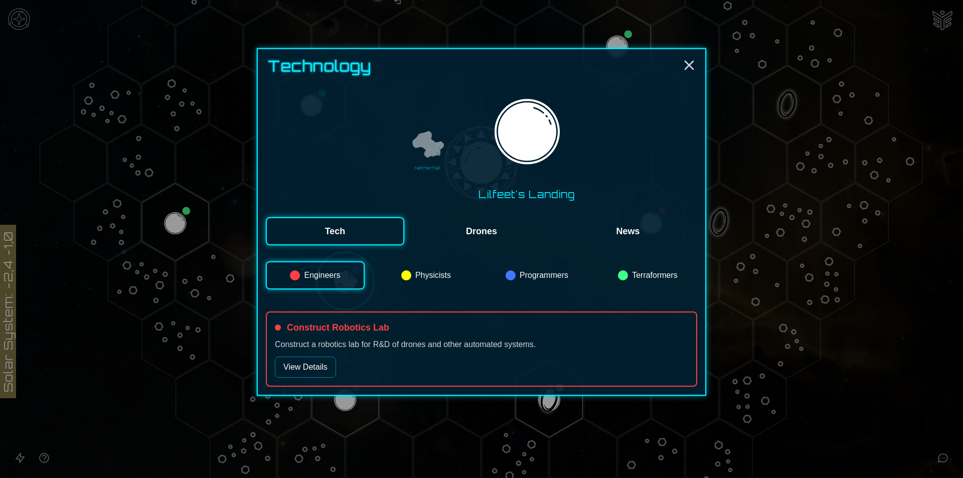
click at [538, 159] on img at bounding box center [526, 134] width 77 height 77
click at [303, 378] on button "View Details" at bounding box center [305, 366] width 61 height 21
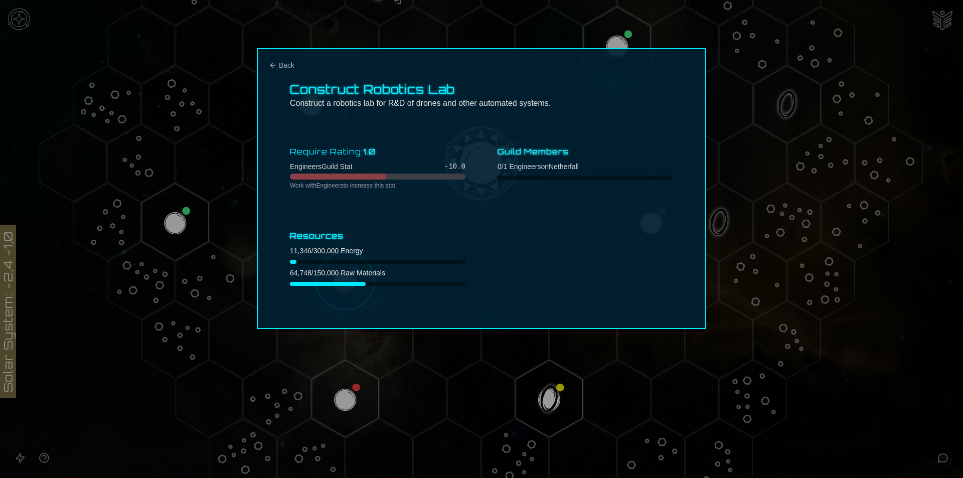
click at [198, 221] on div at bounding box center [481, 239] width 963 height 478
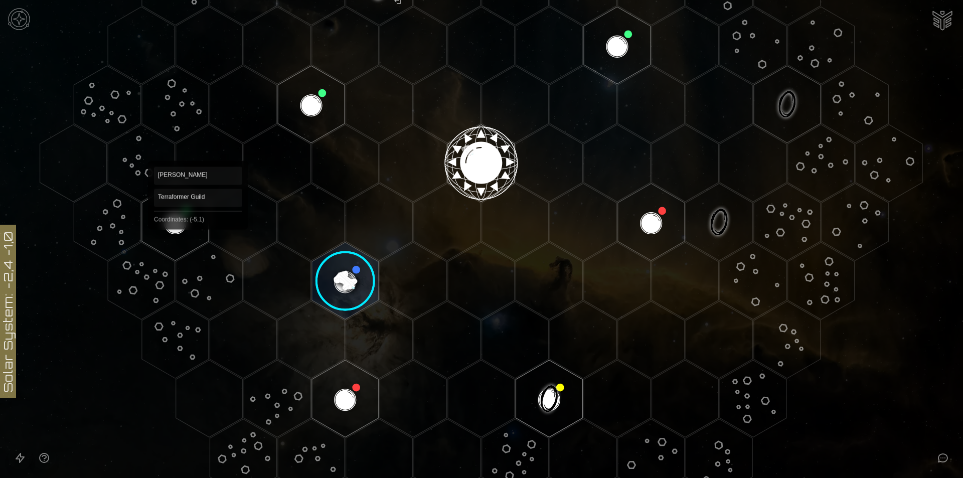
click at [188, 232] on polygon "Hex at coordinates -5,1, clickable" at bounding box center [175, 222] width 67 height 77
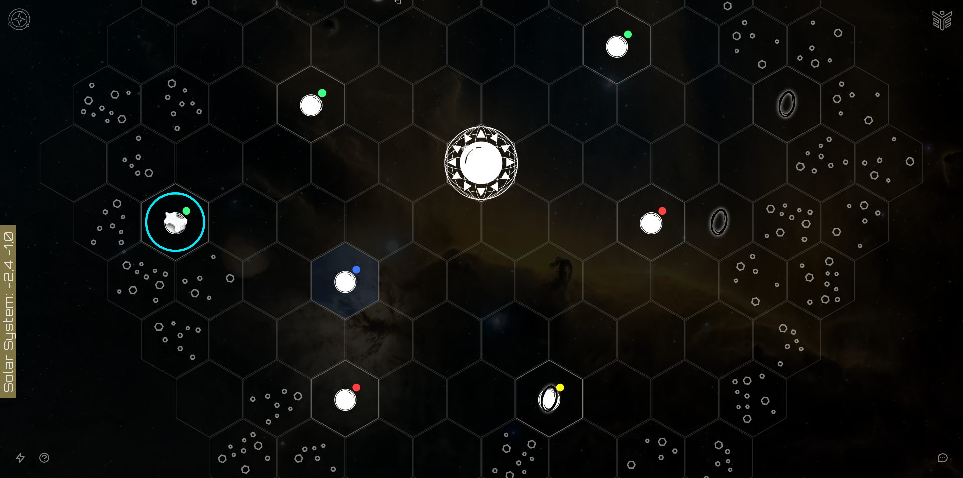
click at [180, 222] on image at bounding box center [175, 222] width 79 height 79
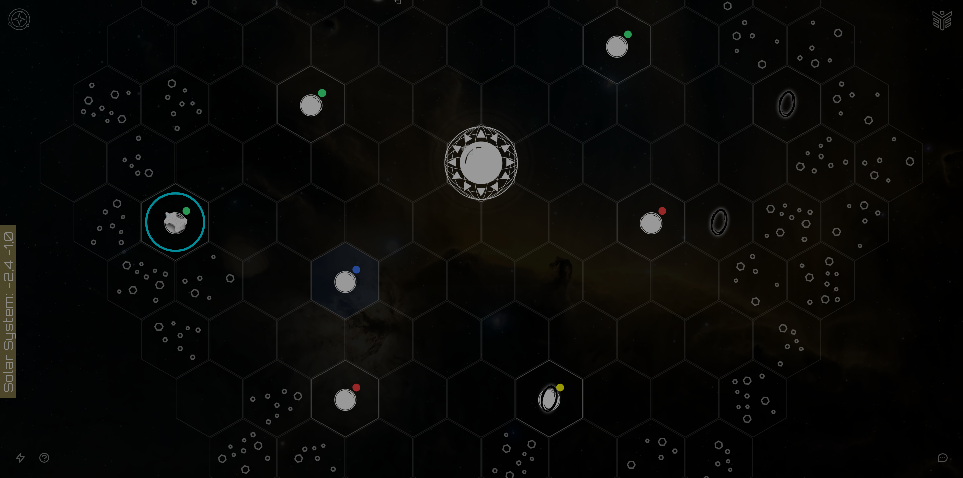
click at [473, 255] on button "View Planet Details [p]" at bounding box center [481, 252] width 95 height 21
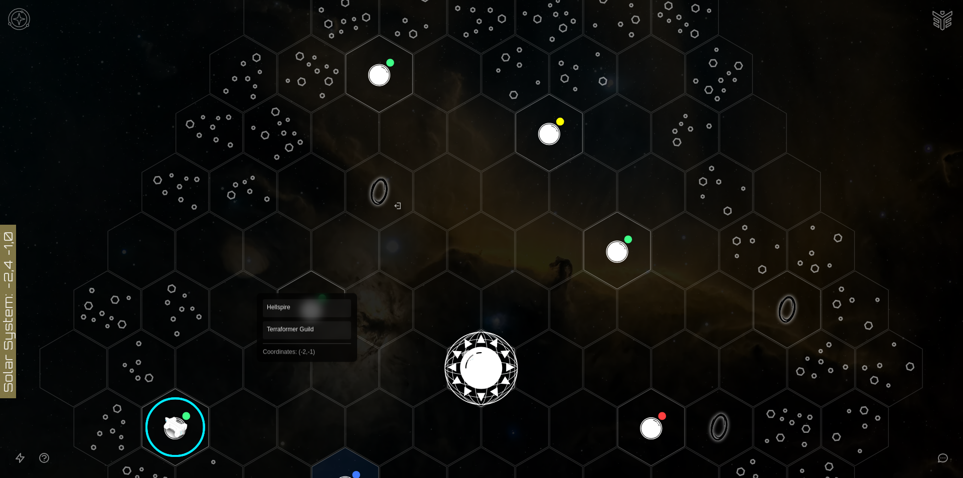
scroll to position [201, 0]
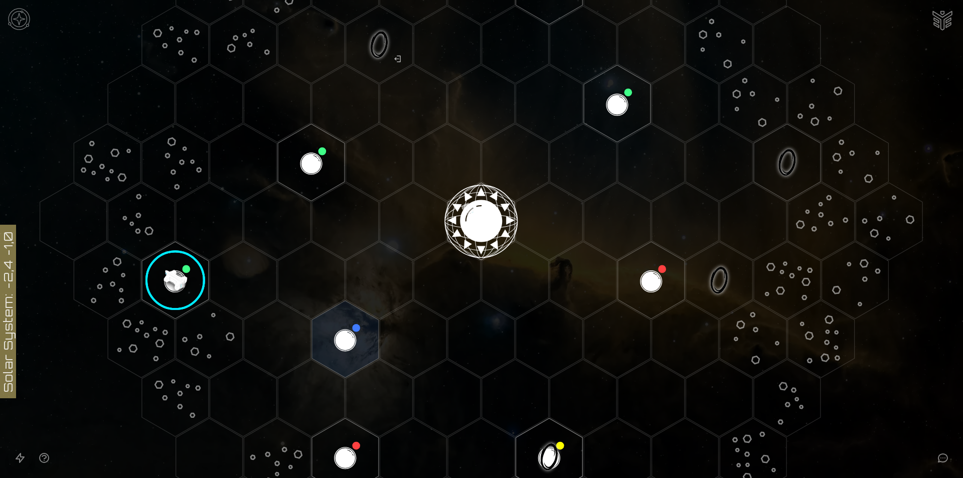
click at [196, 292] on image at bounding box center [175, 280] width 79 height 79
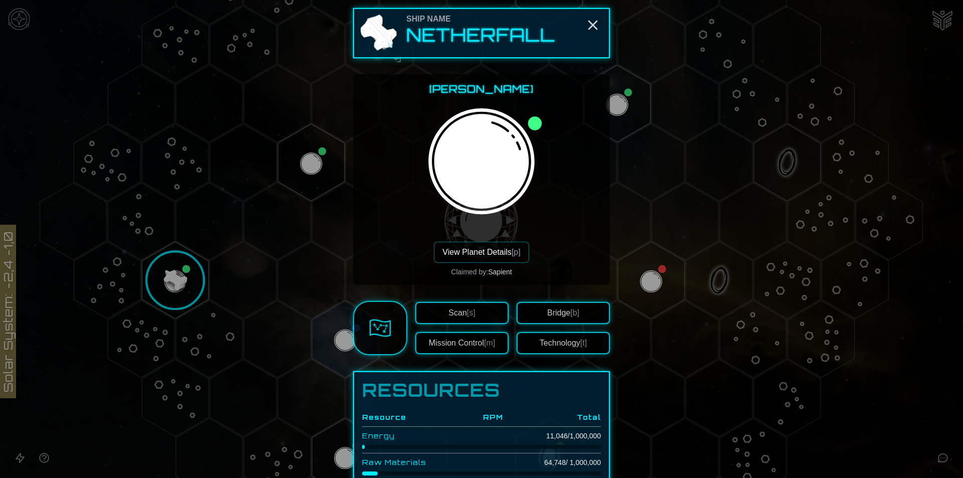
click at [504, 255] on button "View Planet Details [p]" at bounding box center [481, 252] width 95 height 21
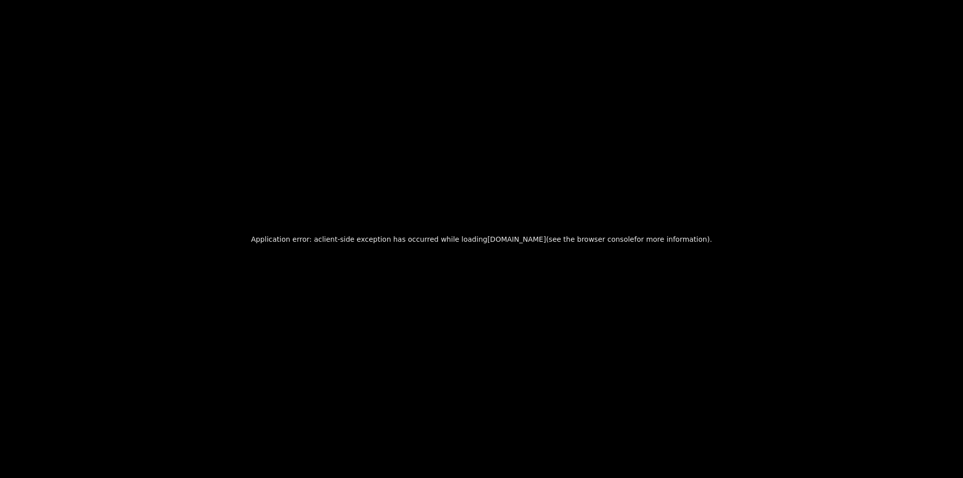
click at [303, 258] on div "Application error: a client -side exception has occurred while loading [DOMAIN_…" at bounding box center [481, 239] width 963 height 478
click at [218, 265] on div "Application error: a client -side exception has occurred while loading [DOMAIN_…" at bounding box center [481, 239] width 963 height 478
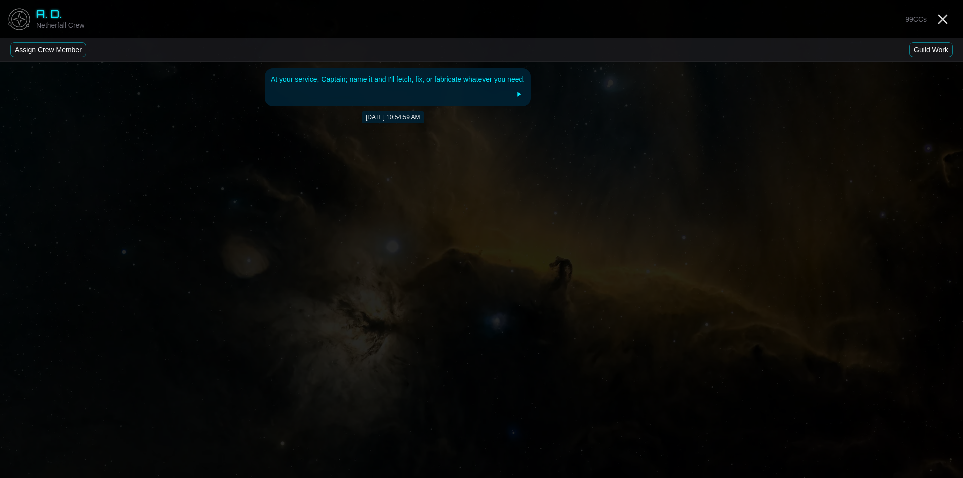
click at [520, 94] on icon at bounding box center [518, 94] width 8 height 8
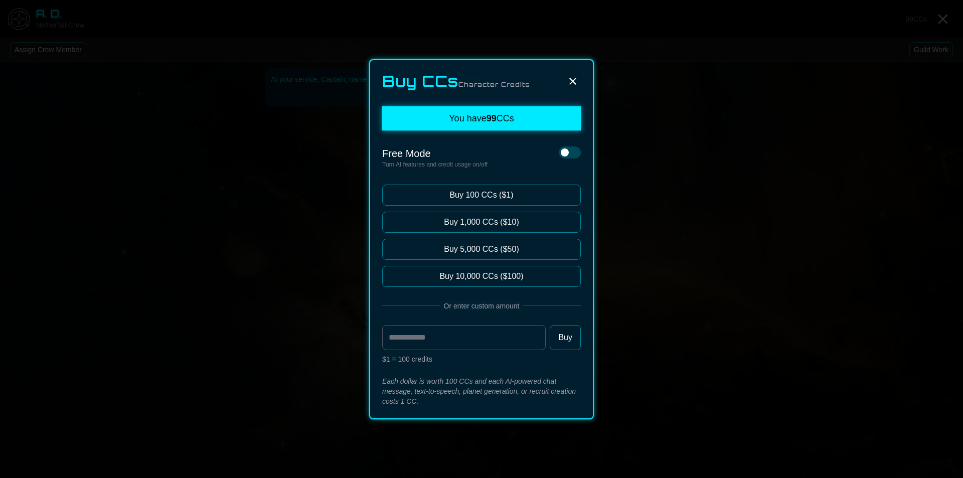
click at [581, 76] on div "Buy CCs Character Credits You have 99 CCs Free Mode Turn AI features and credit…" at bounding box center [481, 239] width 225 height 360
click at [962, 25] on div at bounding box center [481, 239] width 963 height 478
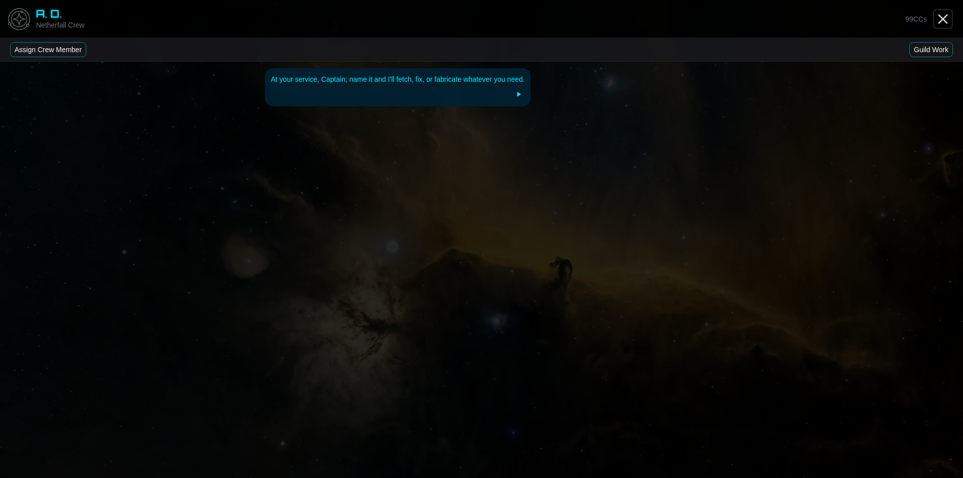
click at [948, 22] on icon "Close" at bounding box center [943, 19] width 16 height 16
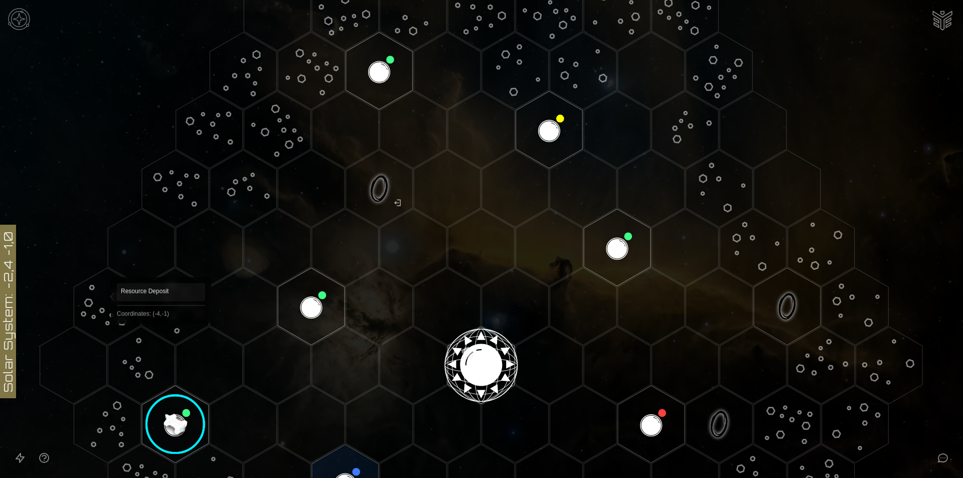
scroll to position [150, 0]
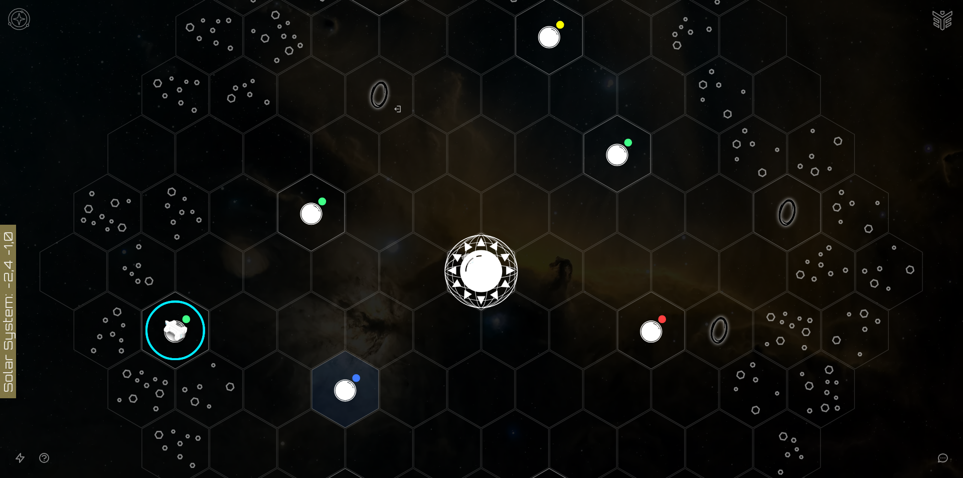
click at [175, 313] on image at bounding box center [175, 330] width 79 height 79
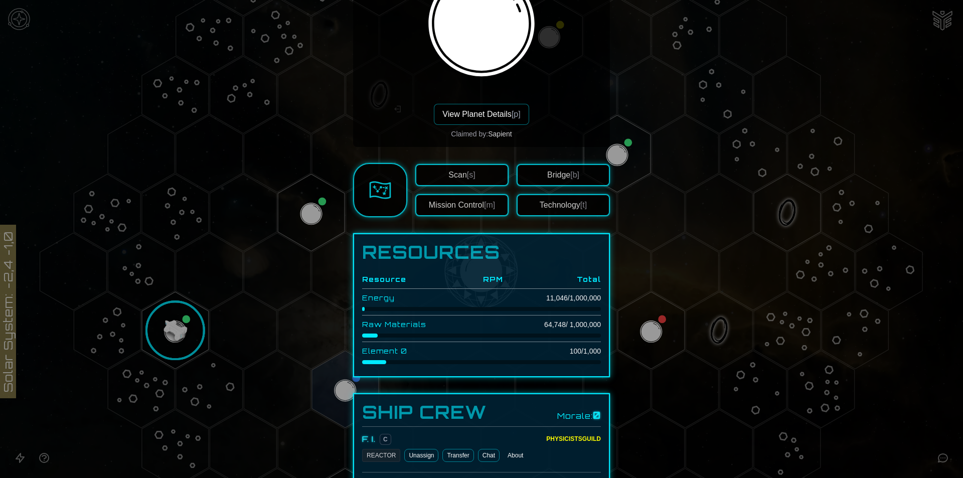
scroll to position [125, 0]
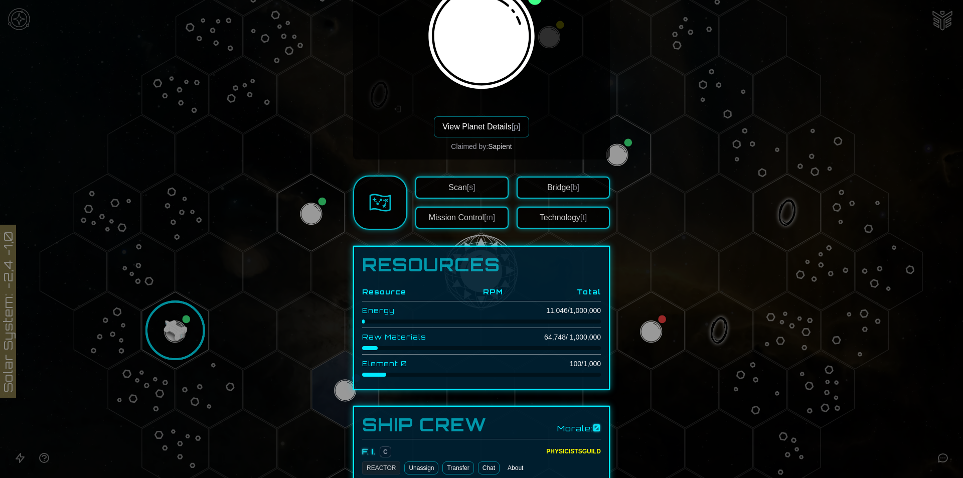
click at [467, 121] on button "View Planet Details [p]" at bounding box center [481, 126] width 95 height 21
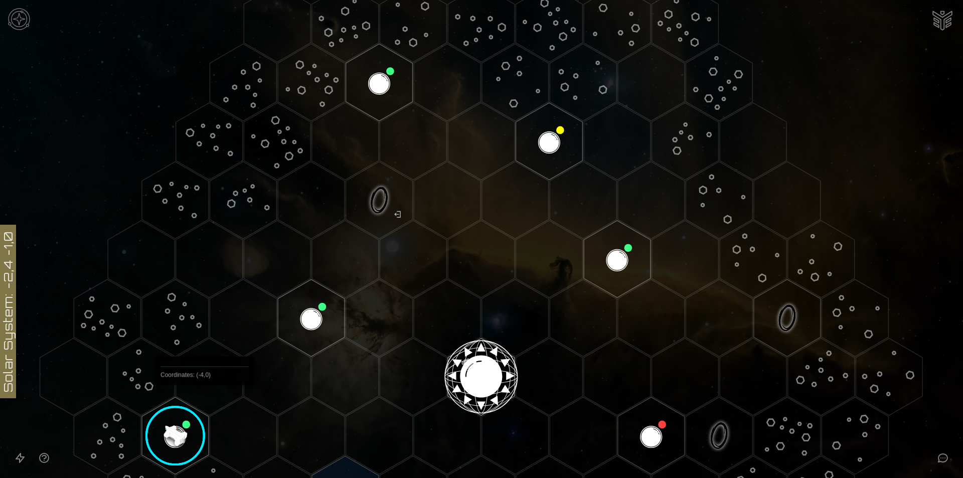
scroll to position [150, 0]
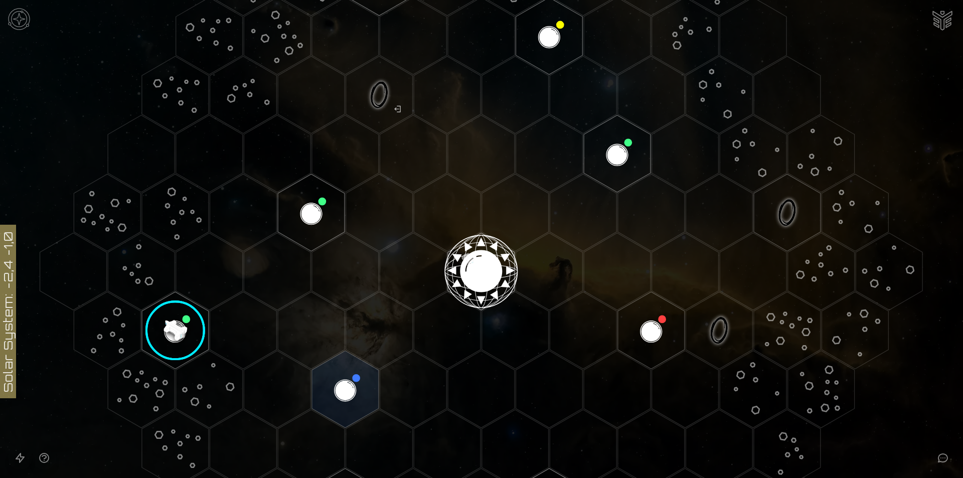
click at [181, 317] on image at bounding box center [175, 330] width 79 height 79
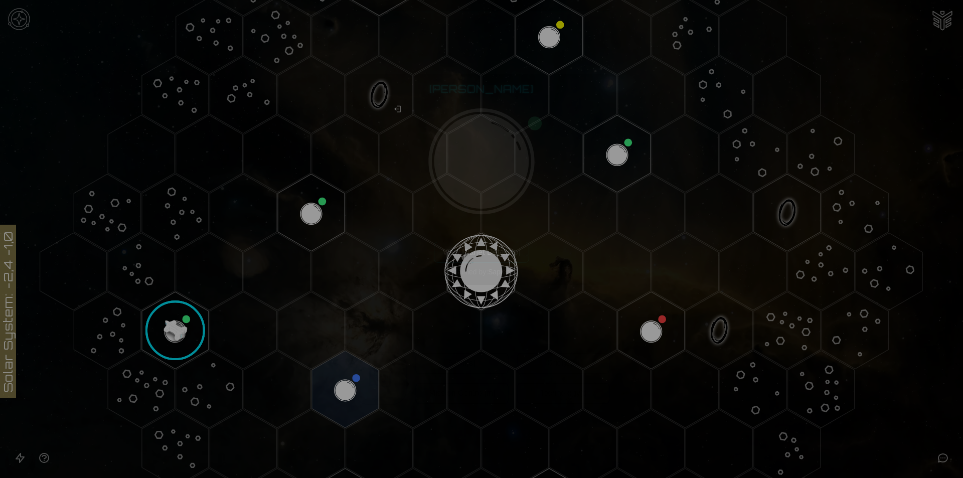
click at [734, 286] on div at bounding box center [481, 239] width 963 height 478
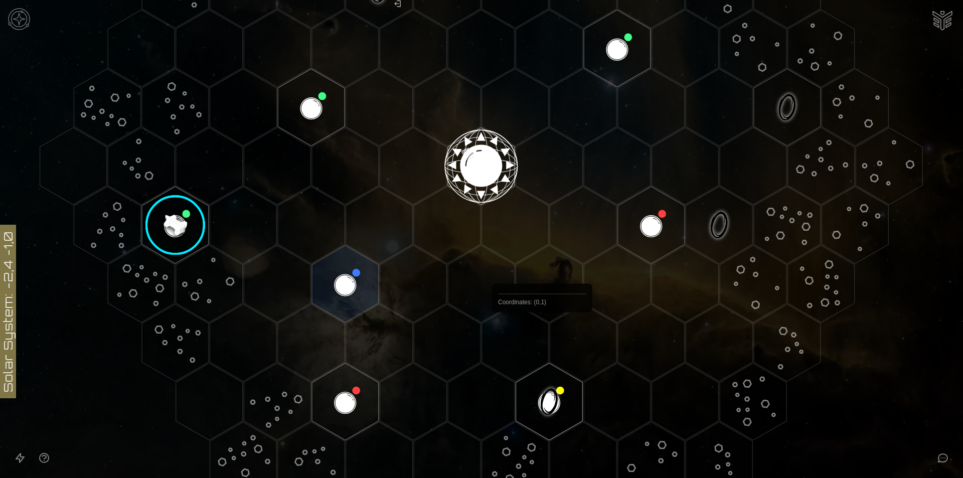
scroll to position [359, 0]
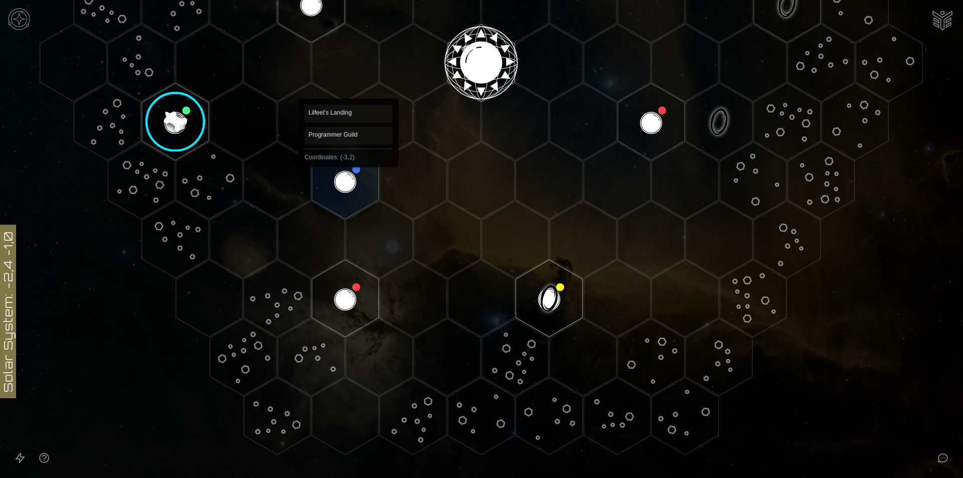
click at [348, 170] on polygon "Hex at coordinates -3,2, clickable" at bounding box center [345, 180] width 67 height 77
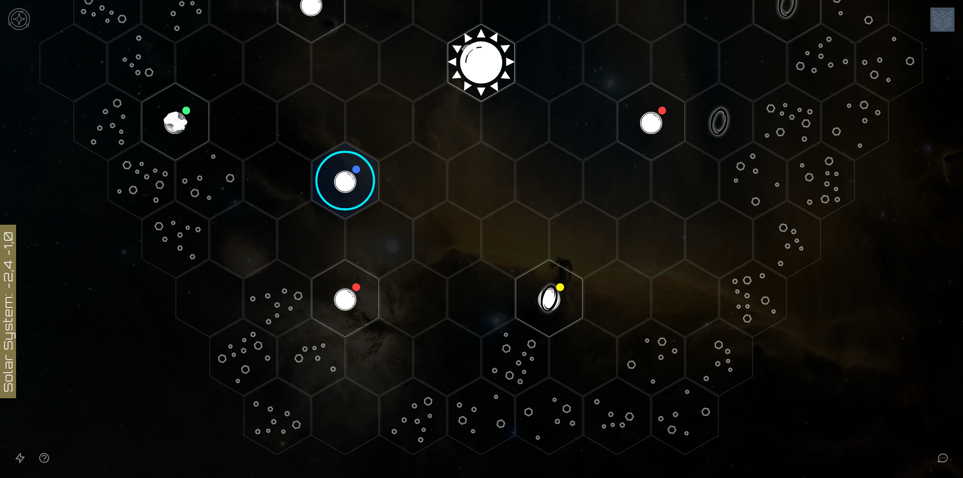
click at [348, 170] on image at bounding box center [345, 180] width 79 height 79
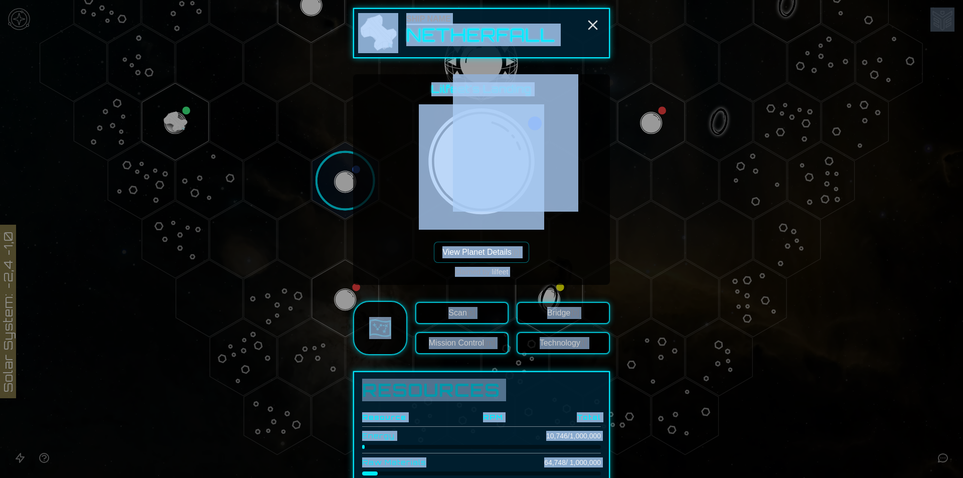
click at [618, 272] on div at bounding box center [481, 239] width 963 height 478
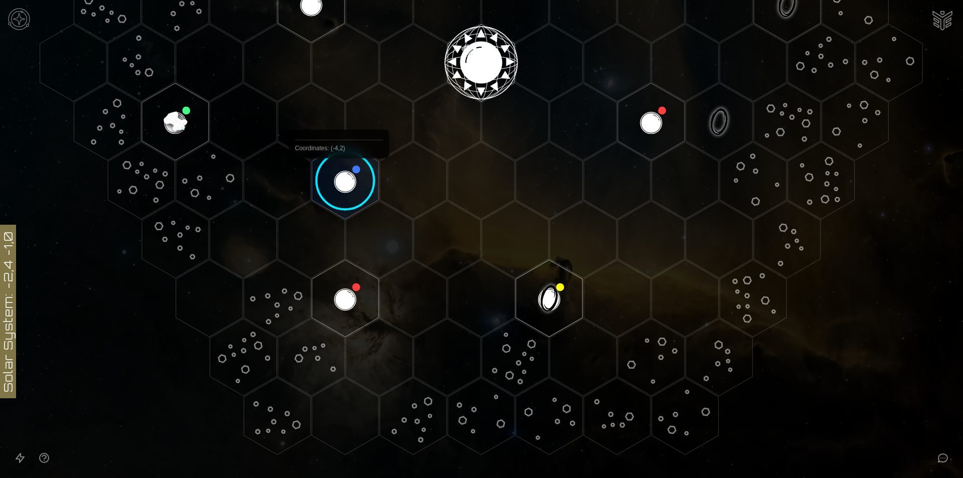
click at [341, 182] on image at bounding box center [345, 180] width 79 height 79
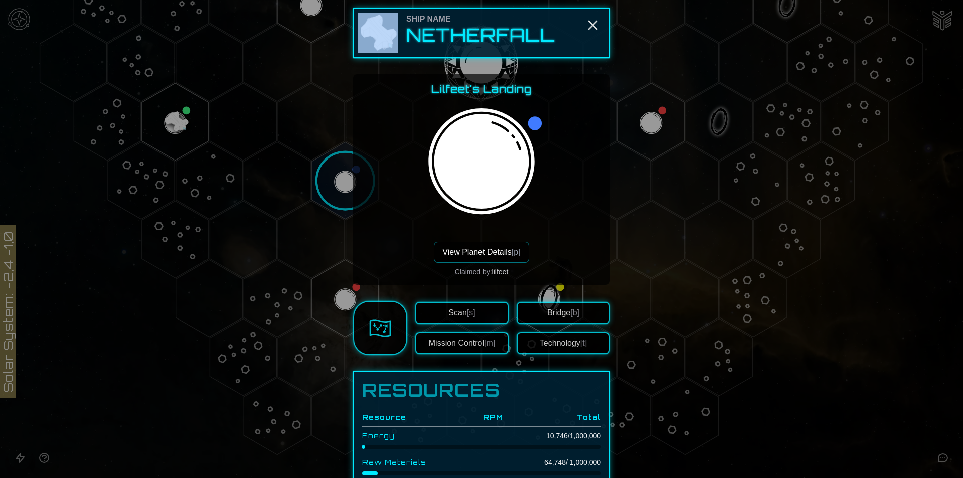
click at [341, 182] on div at bounding box center [481, 239] width 963 height 478
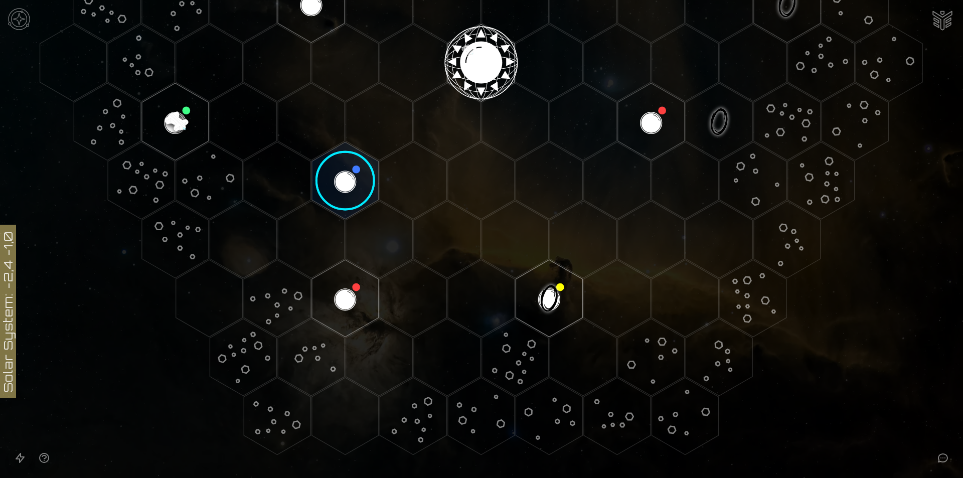
click at [343, 183] on image at bounding box center [345, 180] width 79 height 79
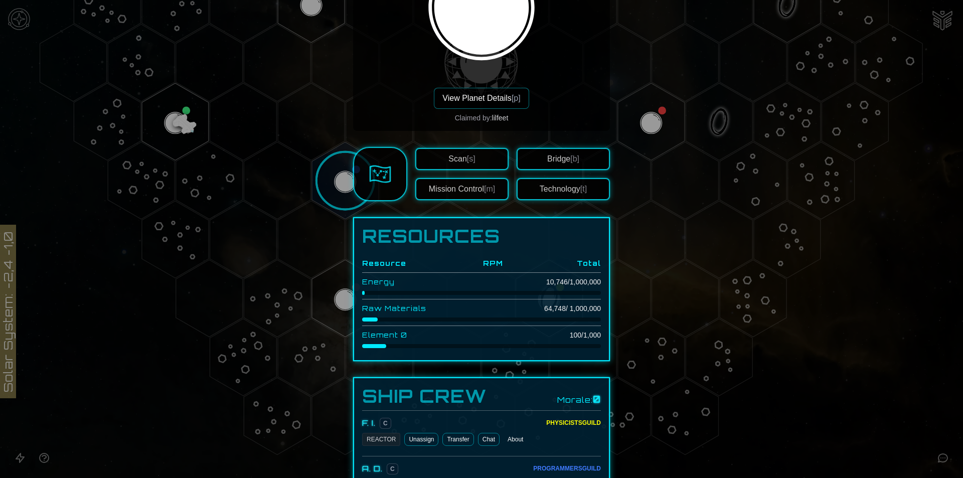
scroll to position [150, 0]
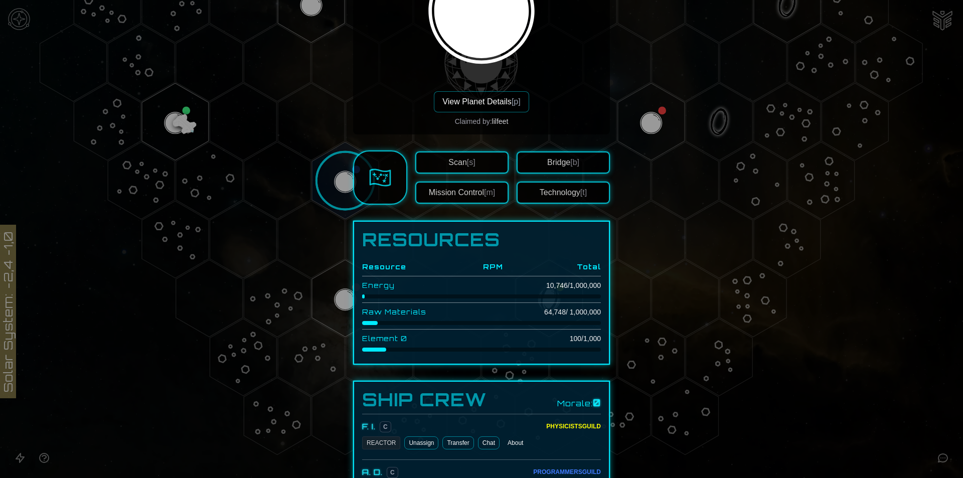
click at [198, 109] on div at bounding box center [481, 239] width 963 height 478
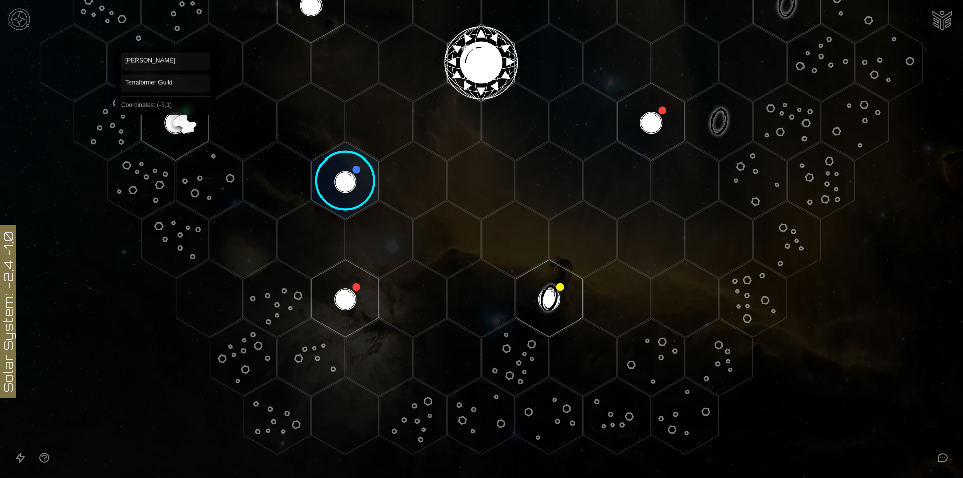
click at [165, 118] on polygon "Hex at coordinates -5,1, clickable" at bounding box center [175, 121] width 67 height 77
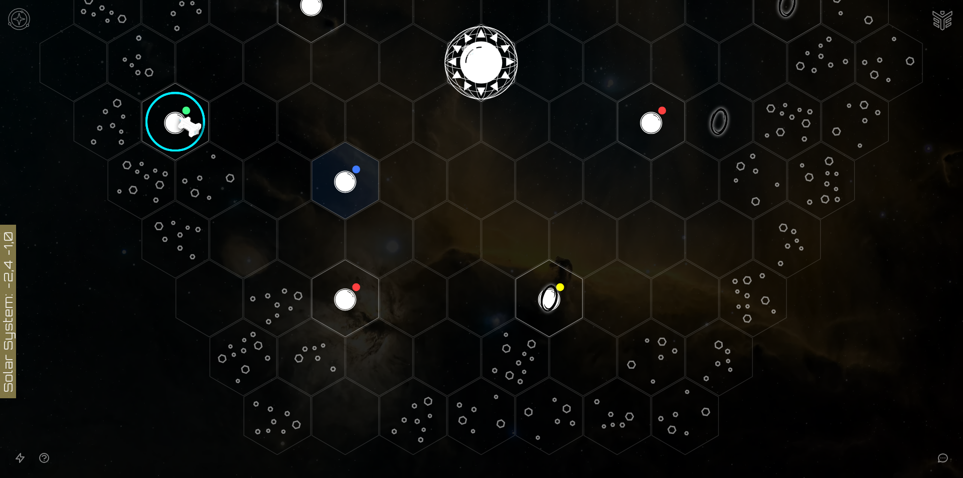
click at [159, 105] on image at bounding box center [175, 121] width 79 height 79
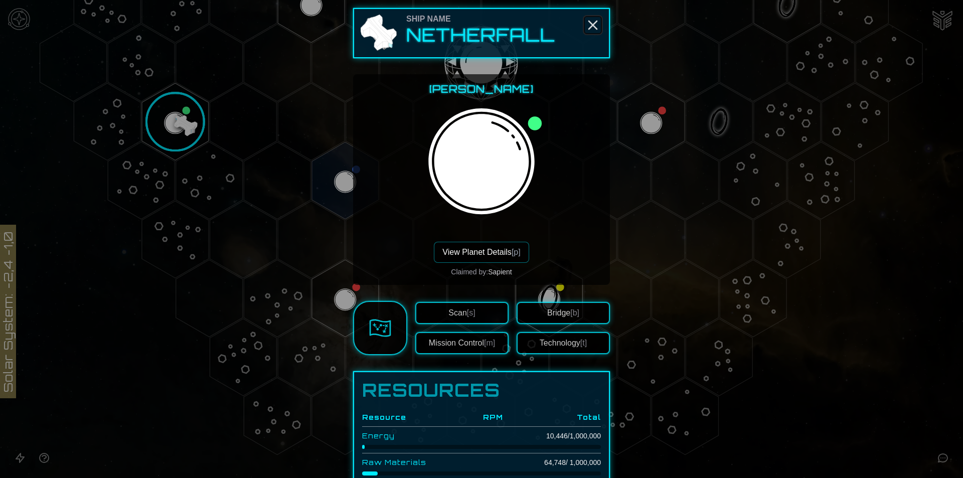
click at [585, 27] on icon "Close" at bounding box center [593, 25] width 16 height 16
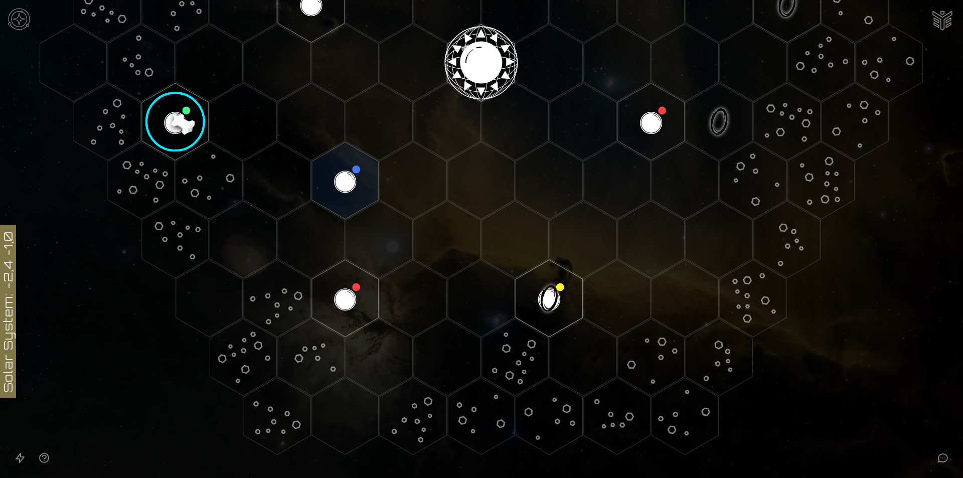
click at [322, 177] on polygon "Hex at coordinates -3,2, clickable" at bounding box center [345, 180] width 67 height 77
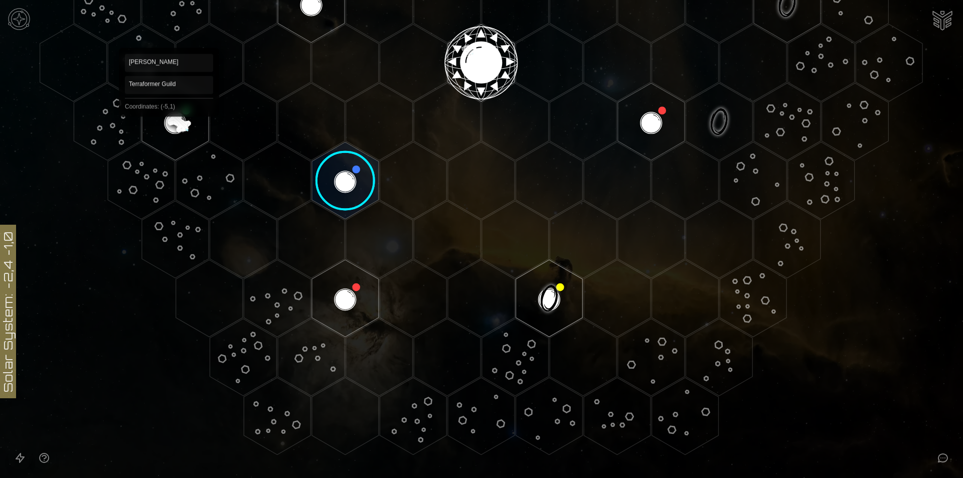
click at [164, 118] on polygon "Hex at coordinates -5,1, clickable" at bounding box center [175, 121] width 67 height 77
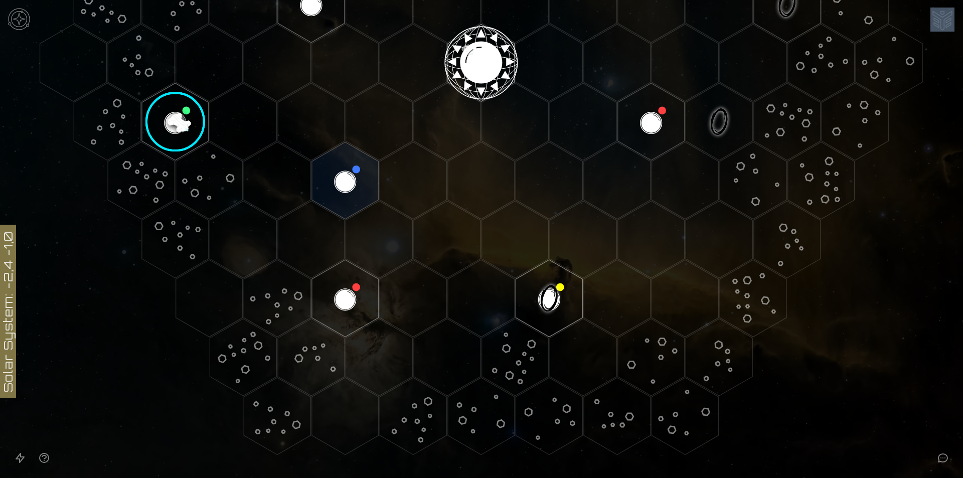
click at [164, 118] on image at bounding box center [175, 121] width 79 height 79
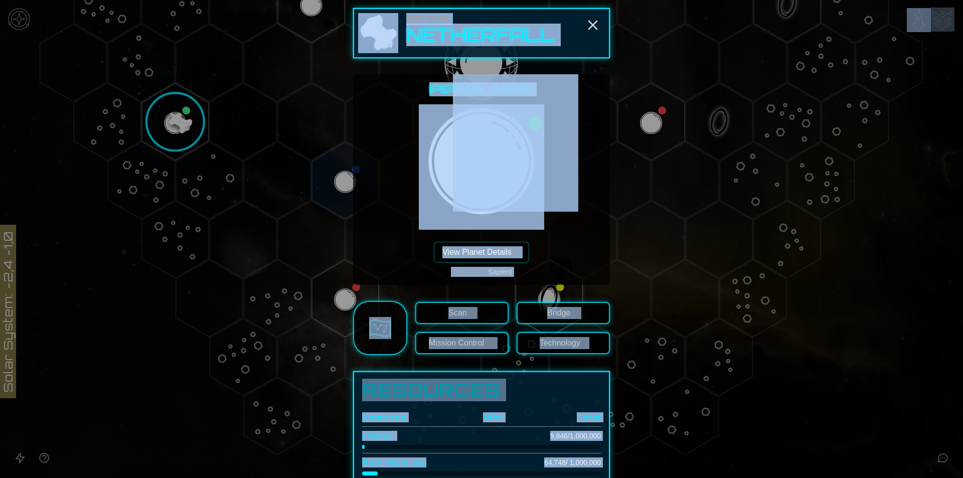
click at [372, 158] on div "[PERSON_NAME] View Planet Details [p] Claimed by: Sapient" at bounding box center [481, 179] width 241 height 195
click at [165, 110] on div at bounding box center [481, 239] width 963 height 478
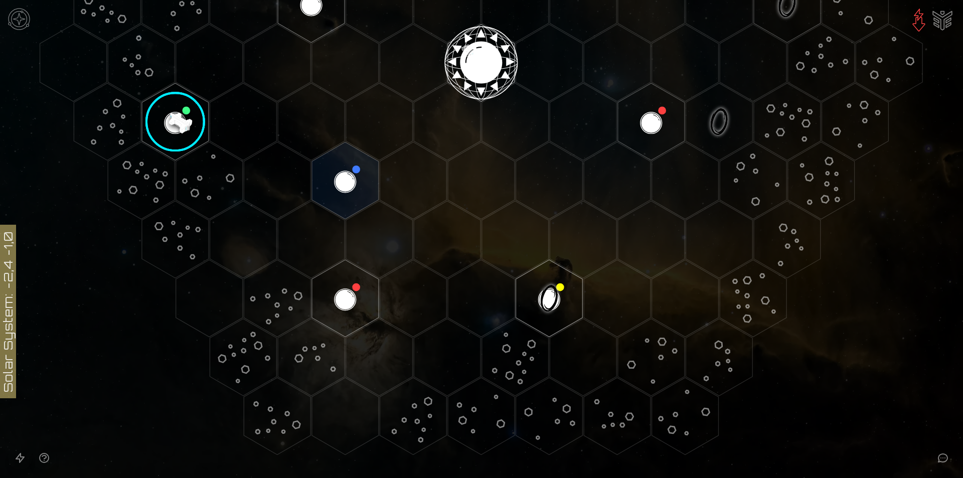
click at [165, 110] on image at bounding box center [175, 121] width 79 height 79
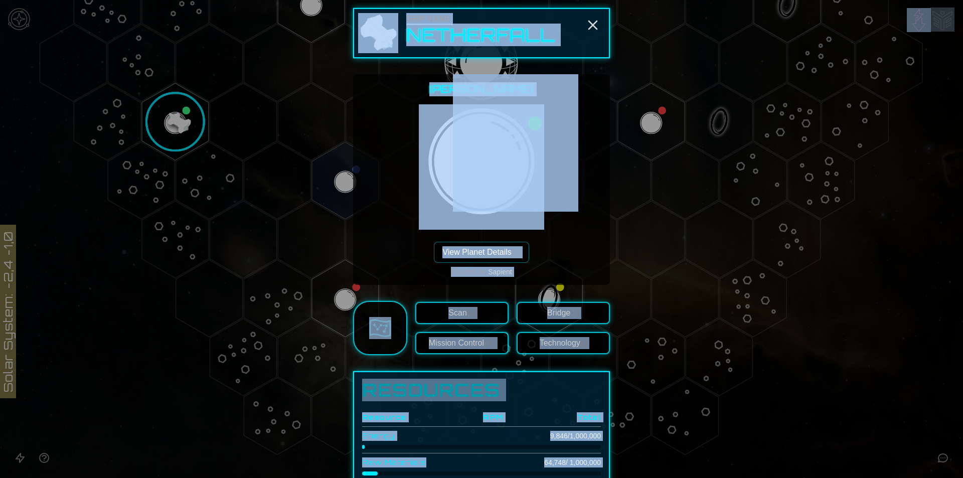
click at [384, 146] on div "[PERSON_NAME] View Planet Details [p] Claimed by: Sapient" at bounding box center [481, 179] width 241 height 195
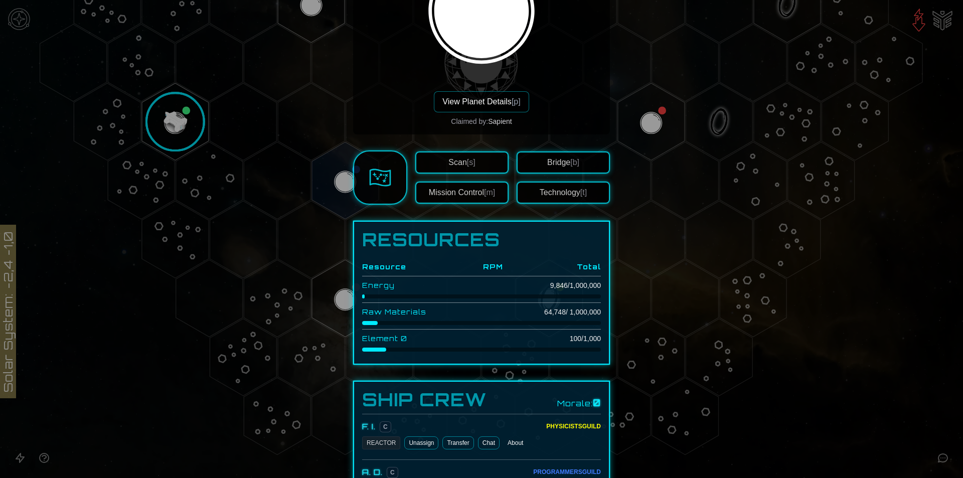
click at [474, 203] on button "Mission Control [m]" at bounding box center [461, 192] width 93 height 22
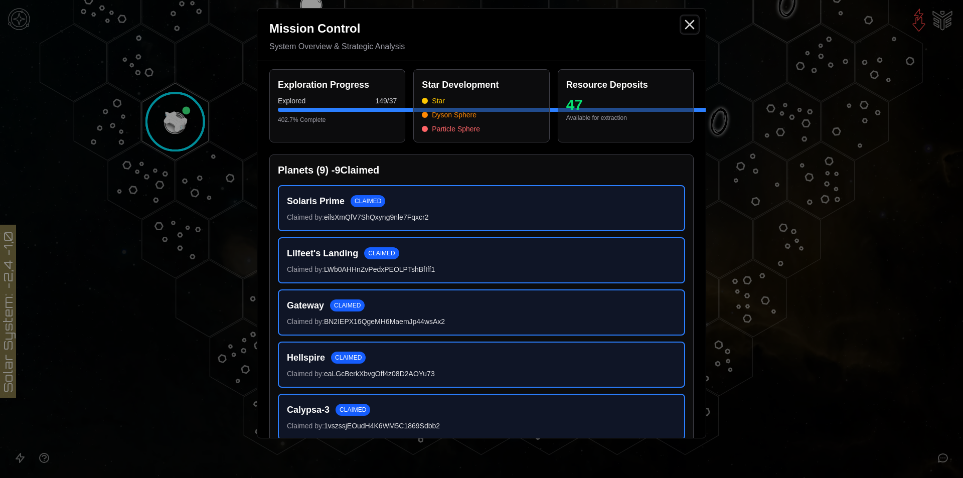
click at [691, 29] on icon "Close" at bounding box center [689, 25] width 16 height 16
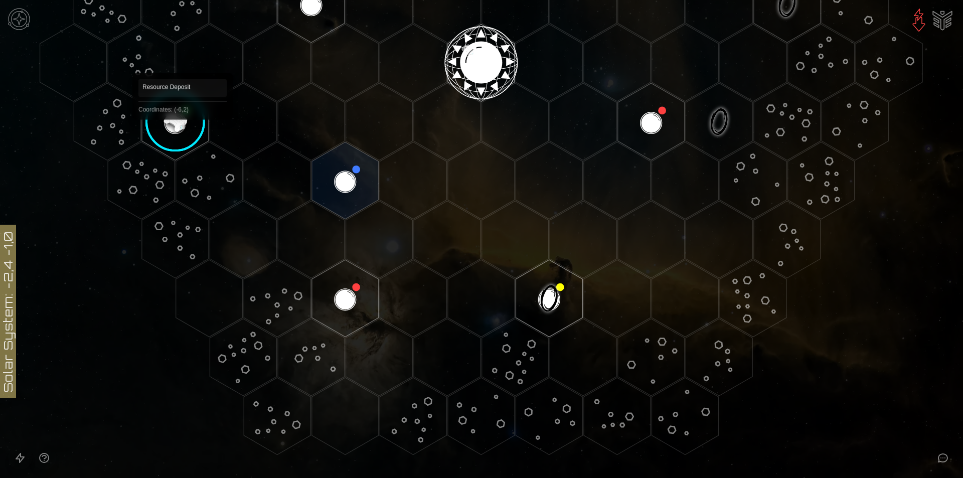
click at [191, 119] on image at bounding box center [175, 121] width 79 height 79
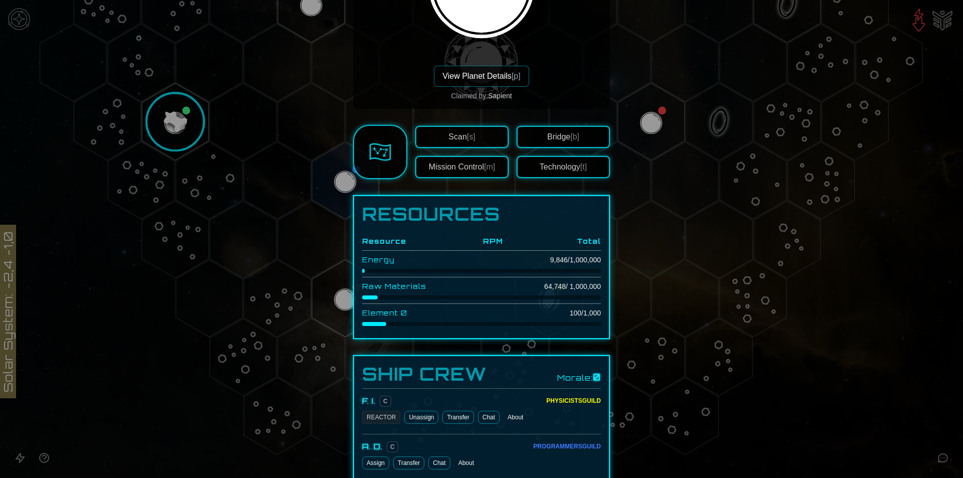
scroll to position [175, 0]
click at [505, 131] on div "Scan [s] Mission Control [m] Bridge [b] Technology [t]" at bounding box center [481, 152] width 257 height 54
click at [490, 135] on button "Scan [s]" at bounding box center [461, 137] width 93 height 22
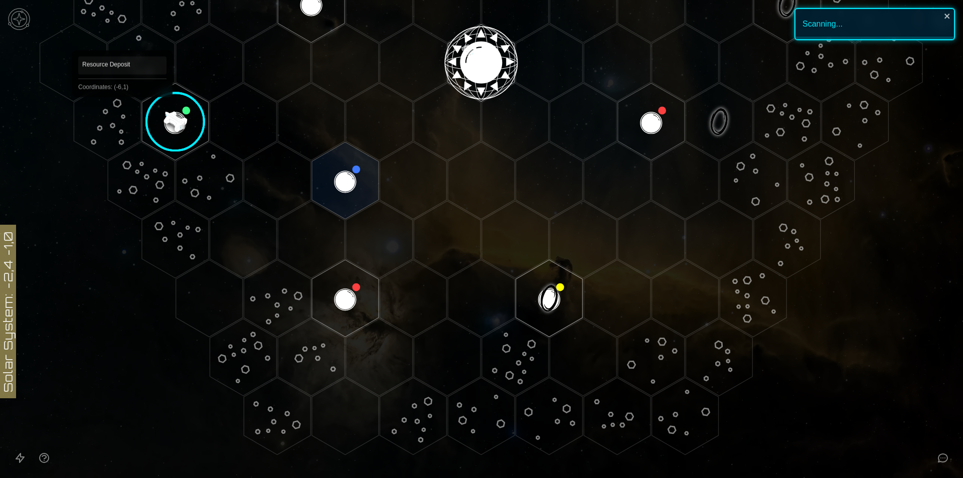
click at [195, 127] on image at bounding box center [175, 121] width 79 height 79
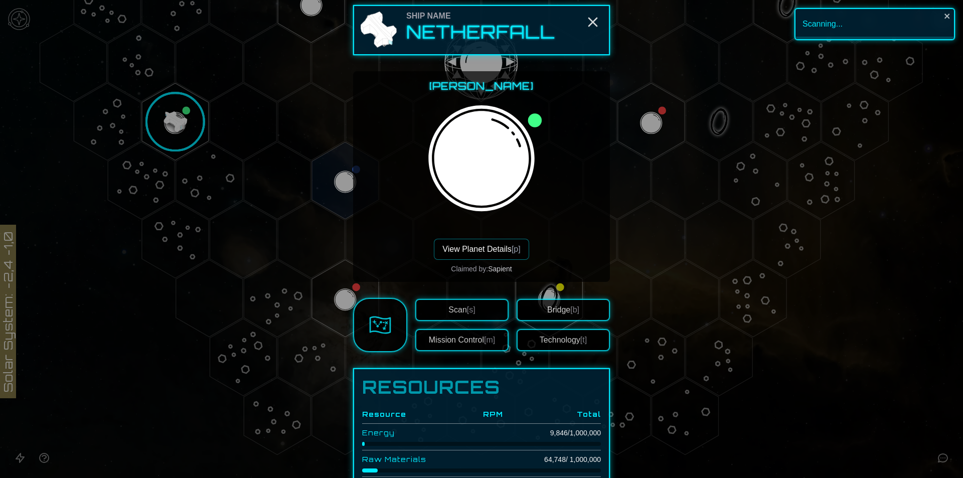
scroll to position [0, 0]
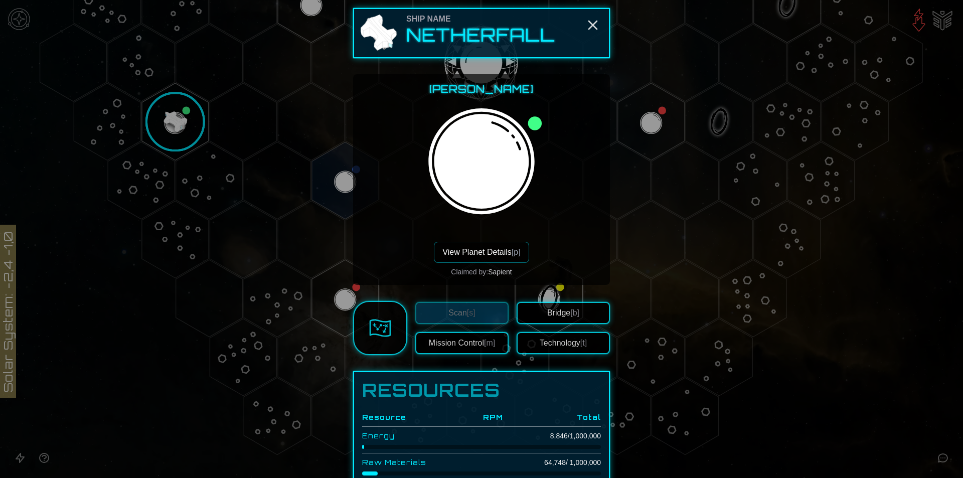
click at [506, 253] on button "View Planet Details [p]" at bounding box center [481, 252] width 95 height 21
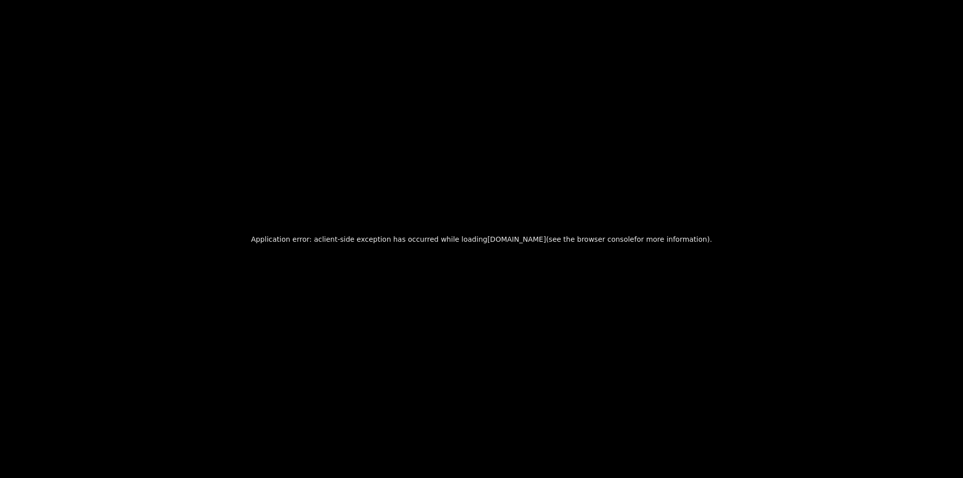
click at [304, 239] on h2 "Application error: a client -side exception has occurred while loading [DOMAIN_…" at bounding box center [481, 239] width 461 height 14
drag, startPoint x: 415, startPoint y: 237, endPoint x: 517, endPoint y: 245, distance: 102.1
click at [517, 245] on h2 "Application error: a client -side exception has occurred while loading [DOMAIN_…" at bounding box center [481, 239] width 461 height 14
click at [508, 239] on h2 "Application error: a client -side exception has occurred while loading [DOMAIN_…" at bounding box center [481, 239] width 461 height 14
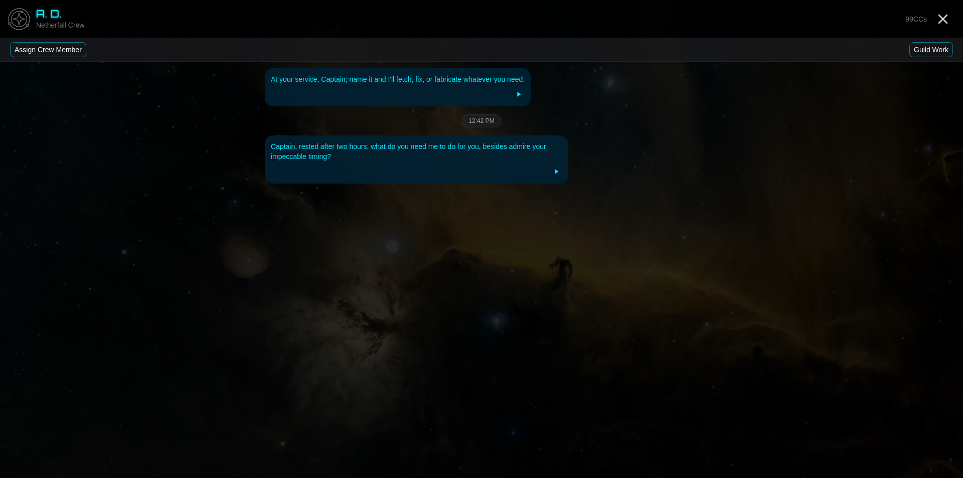
click at [69, 48] on button "Assign Crew Member" at bounding box center [48, 49] width 76 height 15
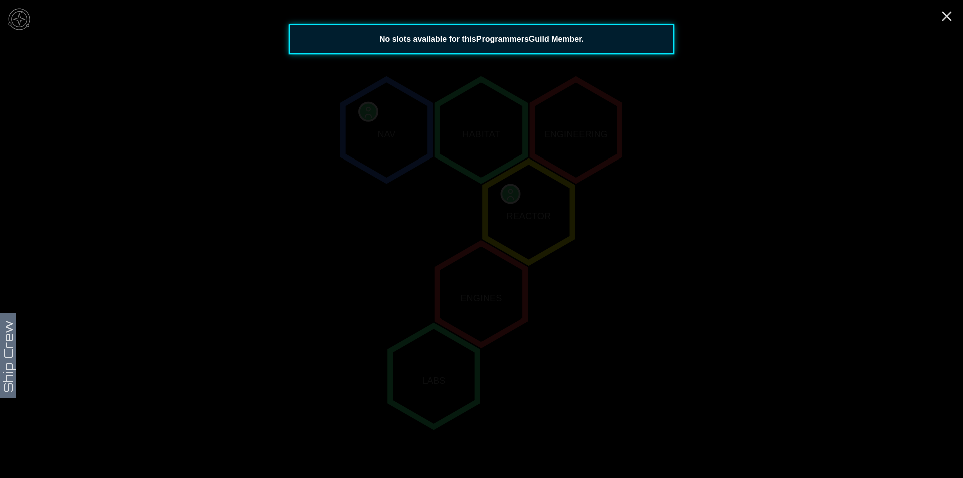
click at [754, 84] on icon "NAV HABITAT ENGINEERING REACTOR ENGINES LABS" at bounding box center [481, 294] width 963 height 848
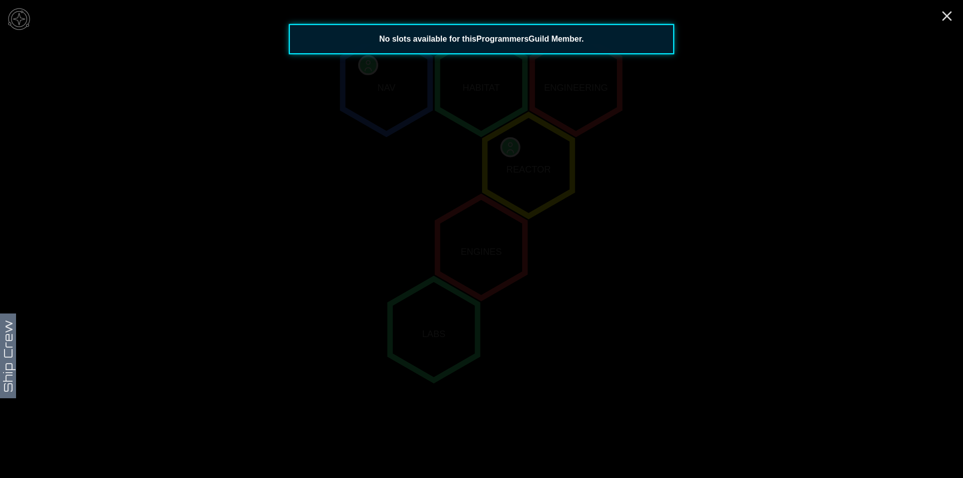
scroll to position [182, 0]
click at [914, 13] on icon "NAV HABITAT ENGINEERING REACTOR ENGINES LABS" at bounding box center [481, 242] width 963 height 848
click at [947, 16] on line "Close" at bounding box center [947, 16] width 8 height 8
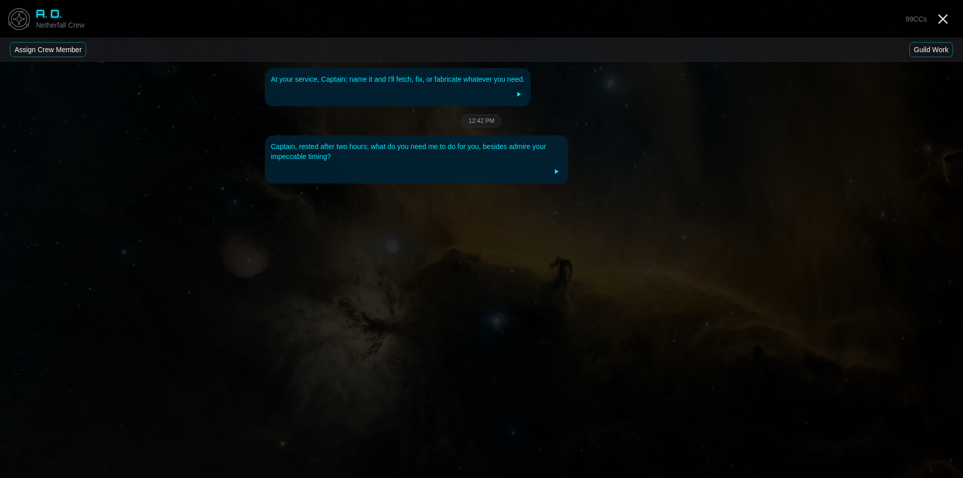
click at [956, 14] on div "99 CCs" at bounding box center [930, 19] width 58 height 16
click at [950, 19] on icon "Close" at bounding box center [943, 19] width 16 height 16
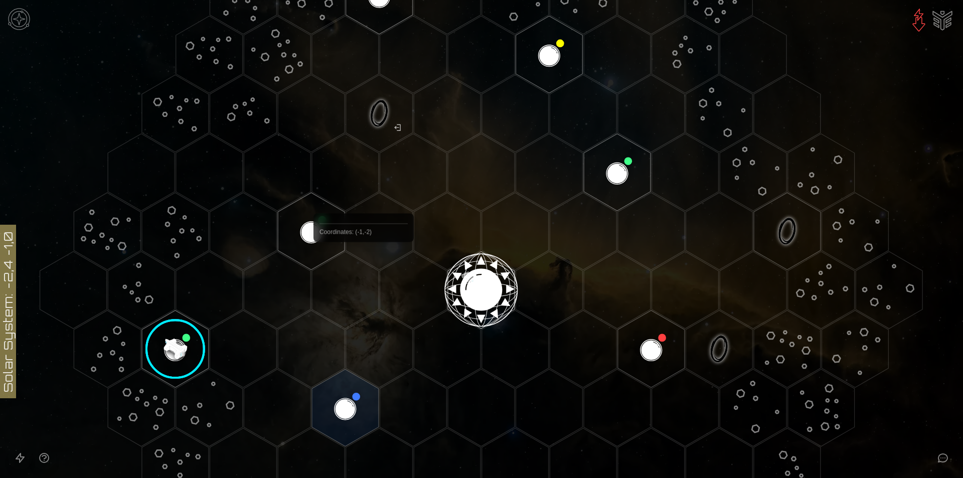
scroll to position [201, 0]
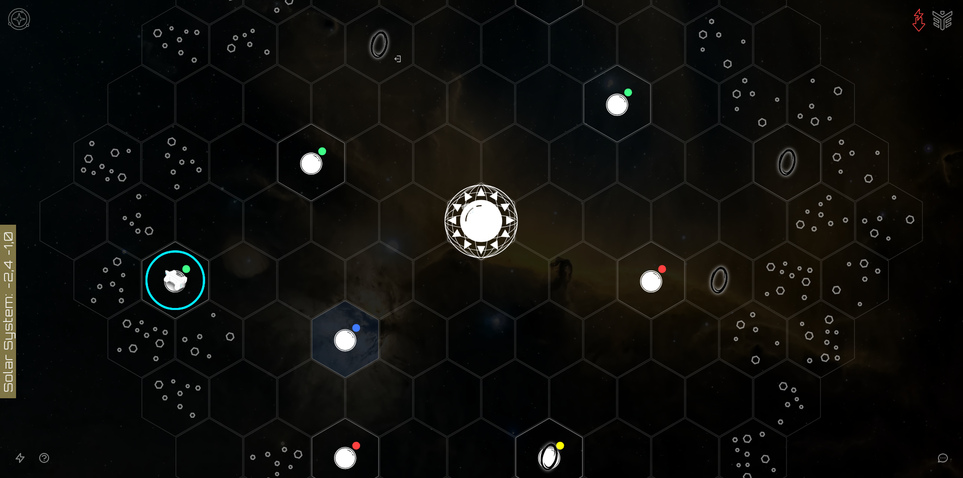
click at [183, 253] on image at bounding box center [175, 280] width 79 height 79
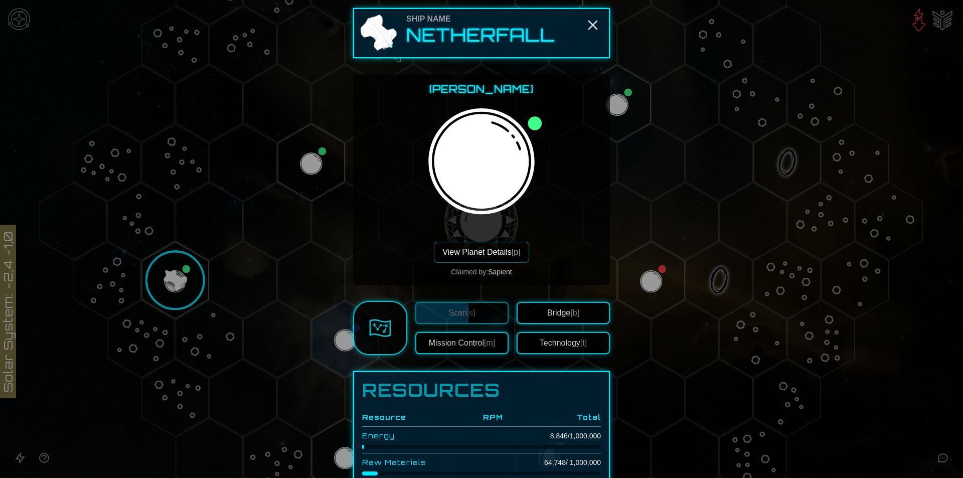
click at [369, 330] on img at bounding box center [380, 328] width 22 height 22
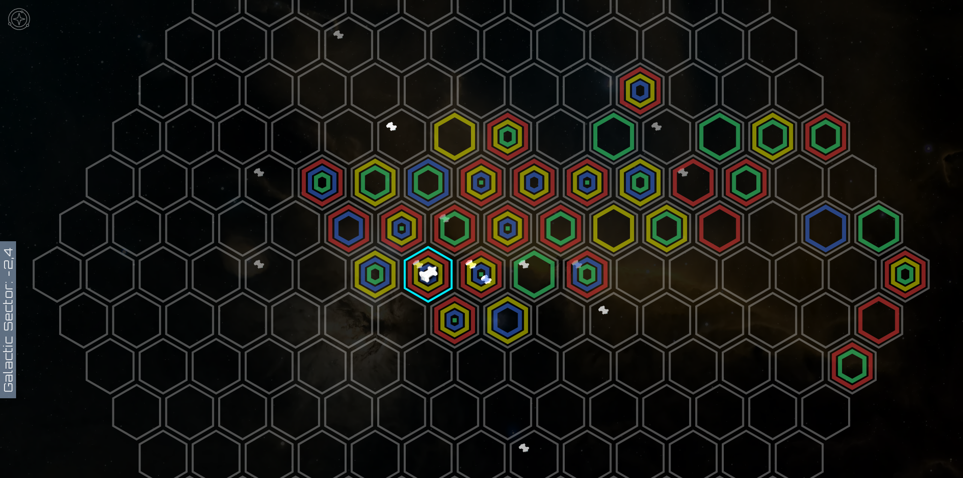
scroll to position [301, 0]
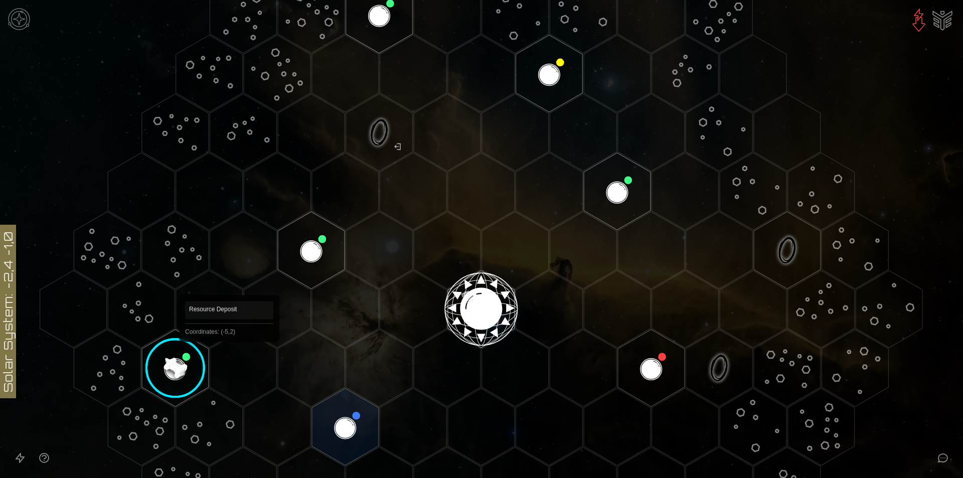
scroll to position [201, 0]
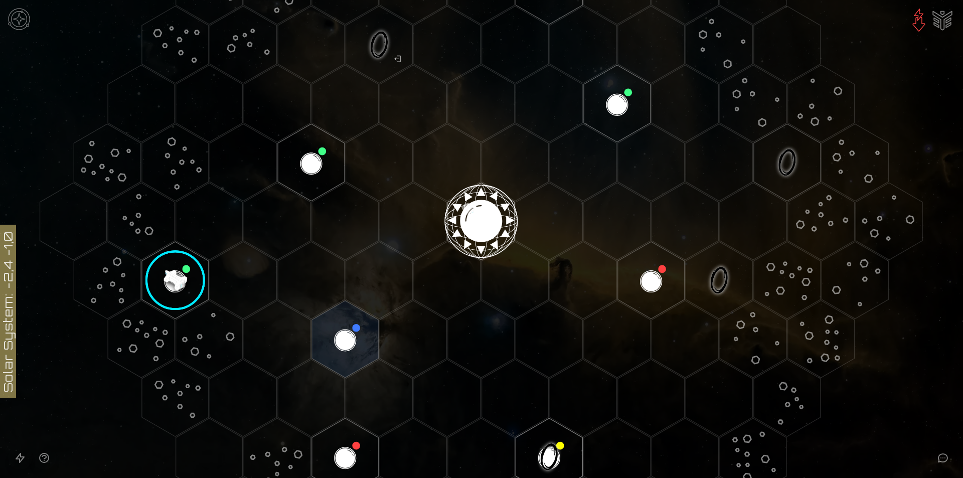
click at [196, 281] on image at bounding box center [175, 280] width 79 height 79
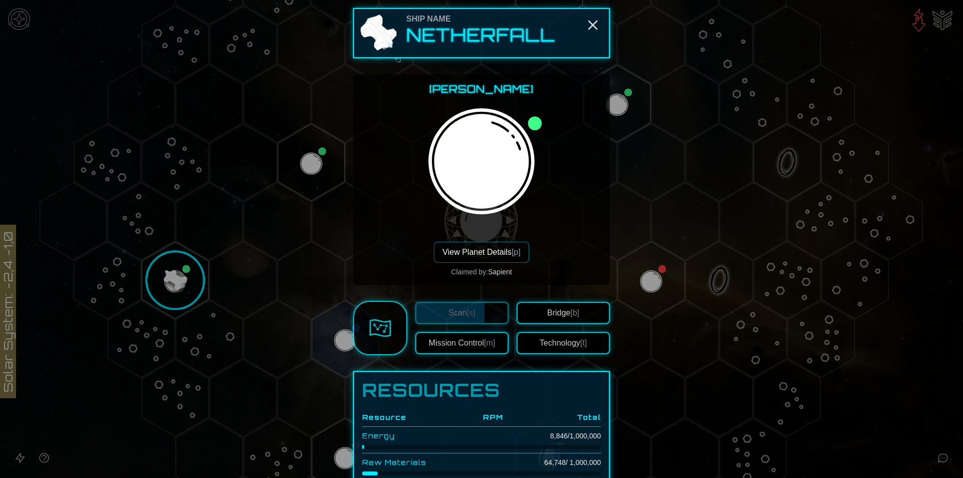
click at [543, 307] on button "Bridge [b]" at bounding box center [562, 313] width 93 height 22
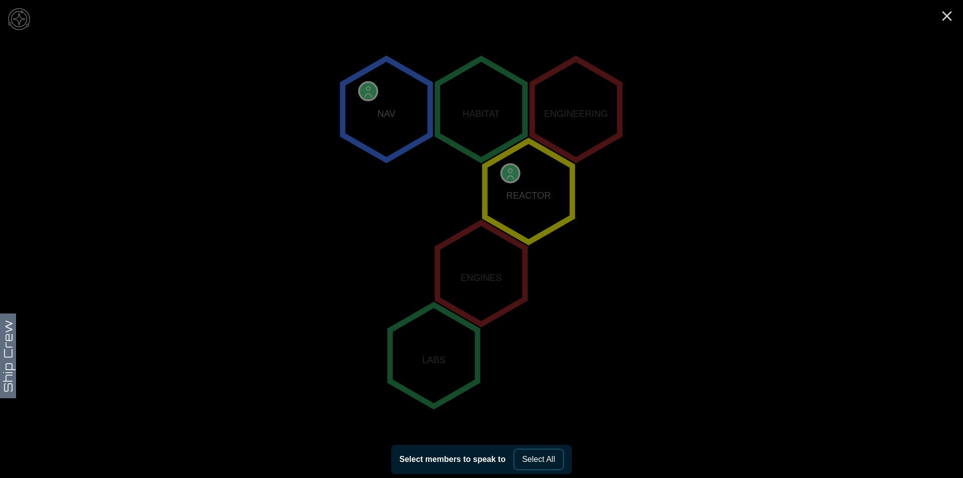
scroll to position [182, 0]
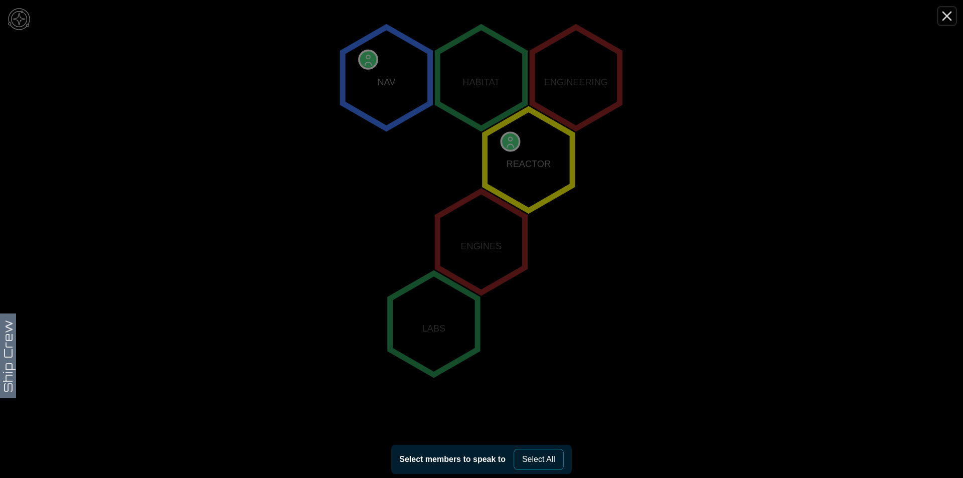
click at [947, 12] on icon "Close" at bounding box center [947, 16] width 16 height 16
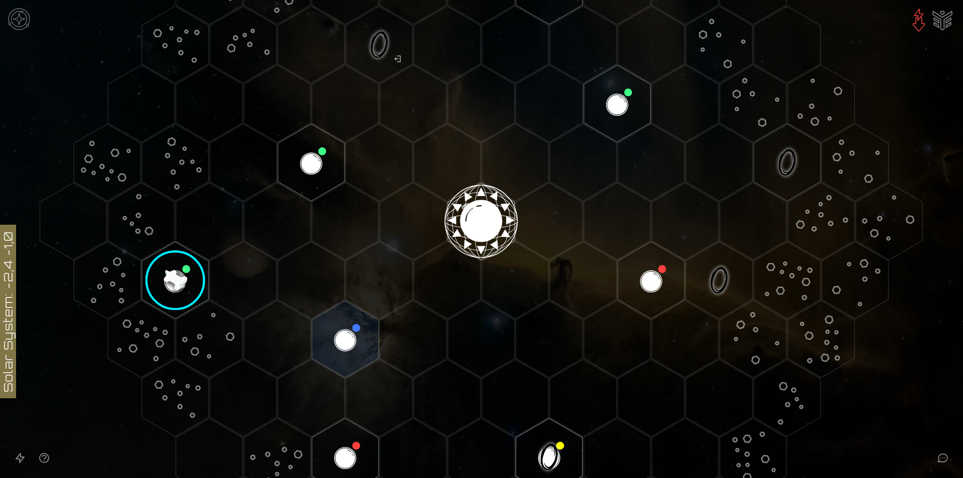
click at [181, 275] on image at bounding box center [175, 280] width 79 height 79
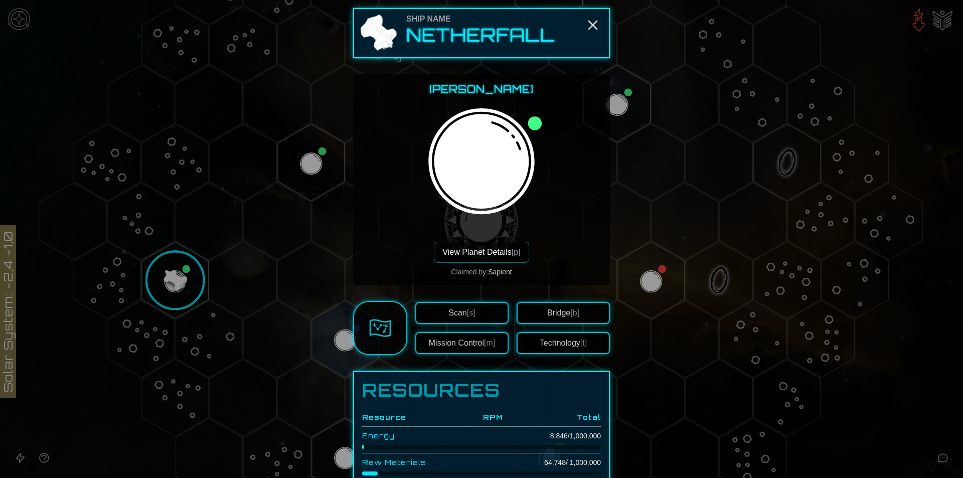
click at [479, 256] on button "View Planet Details [p]" at bounding box center [481, 252] width 95 height 21
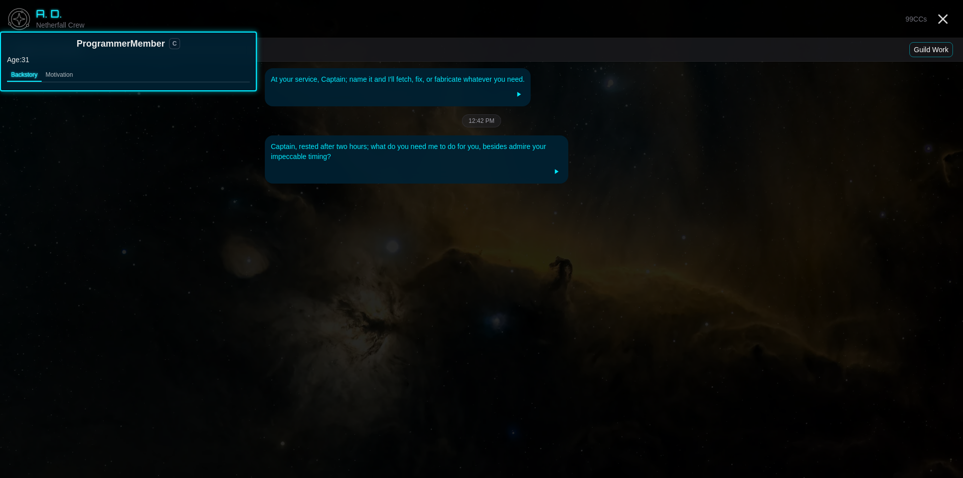
click at [62, 79] on button "Motivation" at bounding box center [60, 75] width 36 height 13
click at [10, 75] on button "Backstory" at bounding box center [24, 75] width 35 height 13
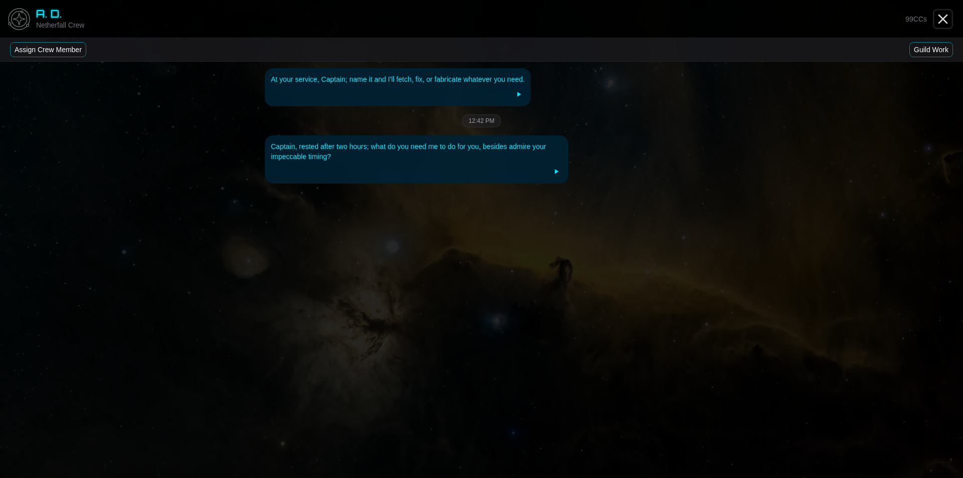
click at [939, 15] on line "Close" at bounding box center [943, 19] width 8 height 8
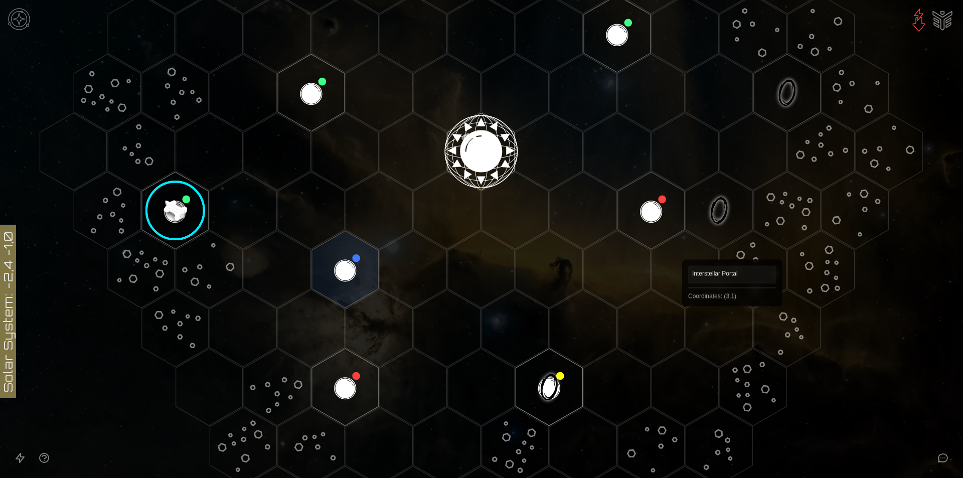
scroll to position [359, 0]
